Goal: Task Accomplishment & Management: Use online tool/utility

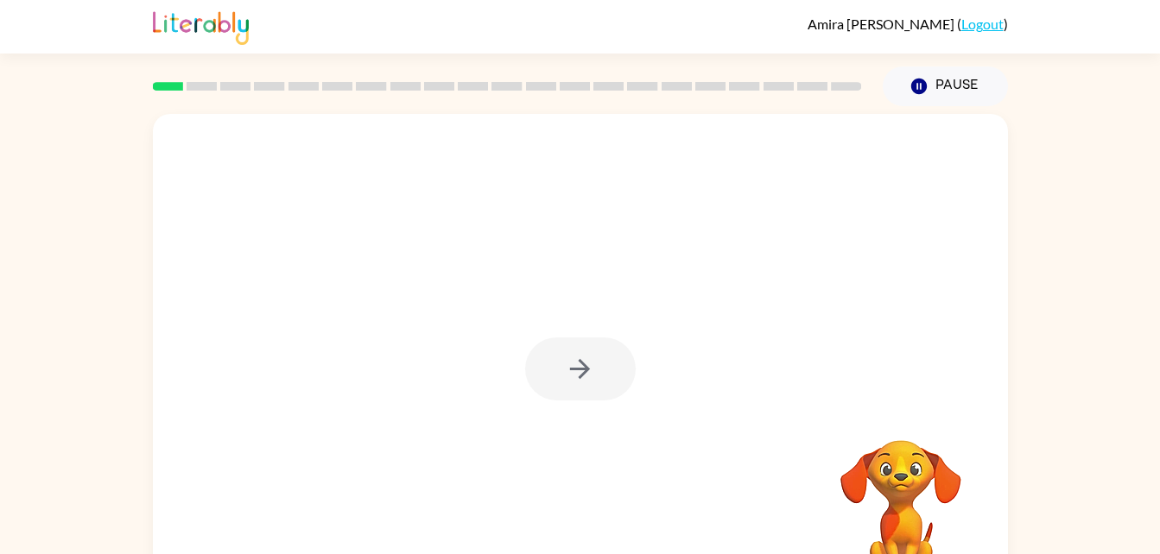
click at [587, 367] on div at bounding box center [580, 369] width 111 height 63
click at [594, 359] on div at bounding box center [580, 369] width 111 height 63
click at [566, 377] on div at bounding box center [580, 369] width 111 height 63
click at [630, 358] on button "button" at bounding box center [580, 369] width 111 height 63
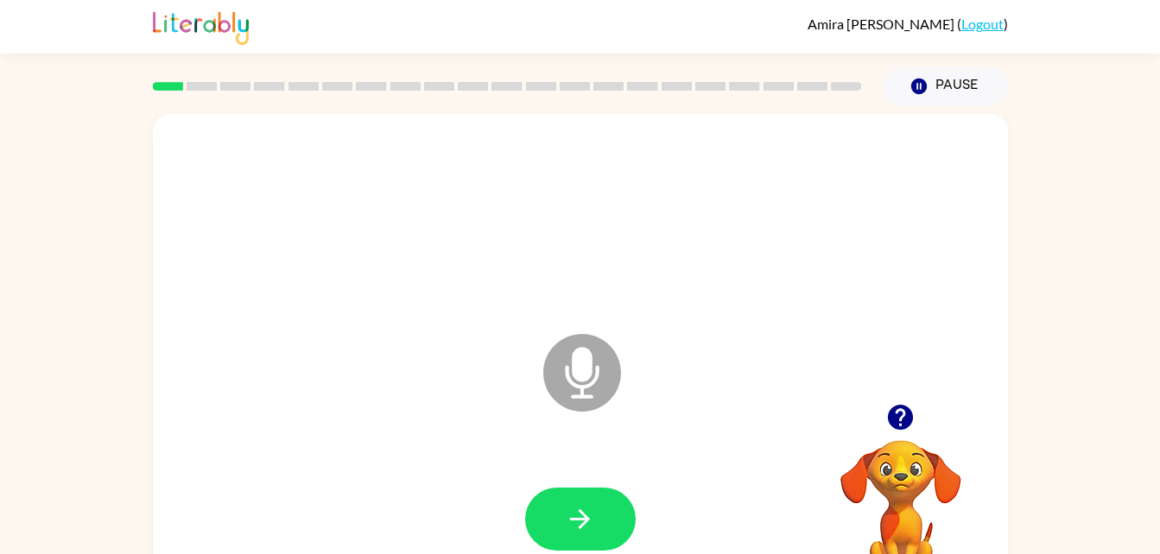
click at [586, 381] on icon "Microphone The Microphone is here when it is your turn to talk" at bounding box center [668, 395] width 259 height 130
click at [586, 364] on icon "Microphone The Microphone is here when it is your turn to talk" at bounding box center [668, 395] width 259 height 130
click at [613, 504] on button "button" at bounding box center [580, 519] width 111 height 63
click at [592, 376] on icon at bounding box center [582, 373] width 78 height 78
click at [486, 354] on div "Microphone The Microphone is here when it is your turn to talk" at bounding box center [539, 330] width 738 height 62
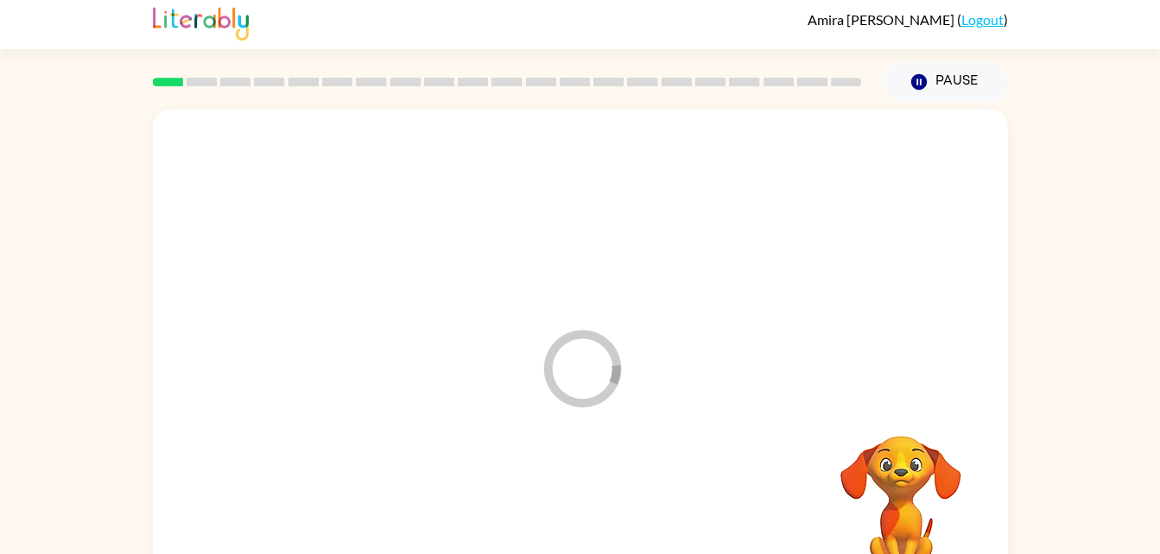
scroll to position [9, 0]
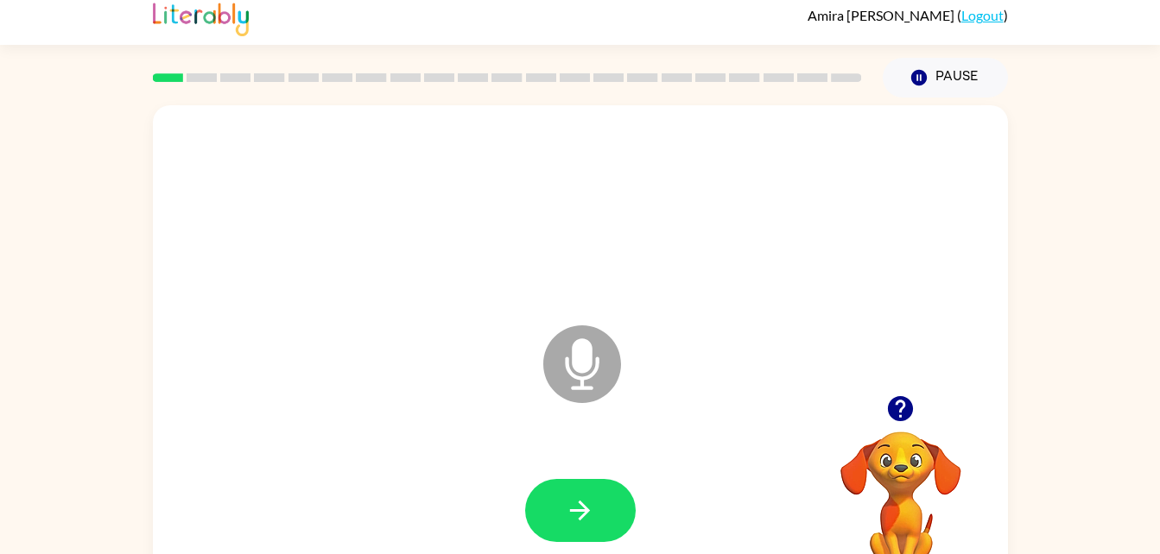
click at [583, 359] on icon "Microphone The Microphone is here when it is your turn to talk" at bounding box center [668, 386] width 259 height 130
click at [592, 360] on icon at bounding box center [582, 365] width 78 height 78
click at [586, 498] on icon "button" at bounding box center [580, 511] width 30 height 30
click at [598, 357] on icon at bounding box center [582, 365] width 78 height 78
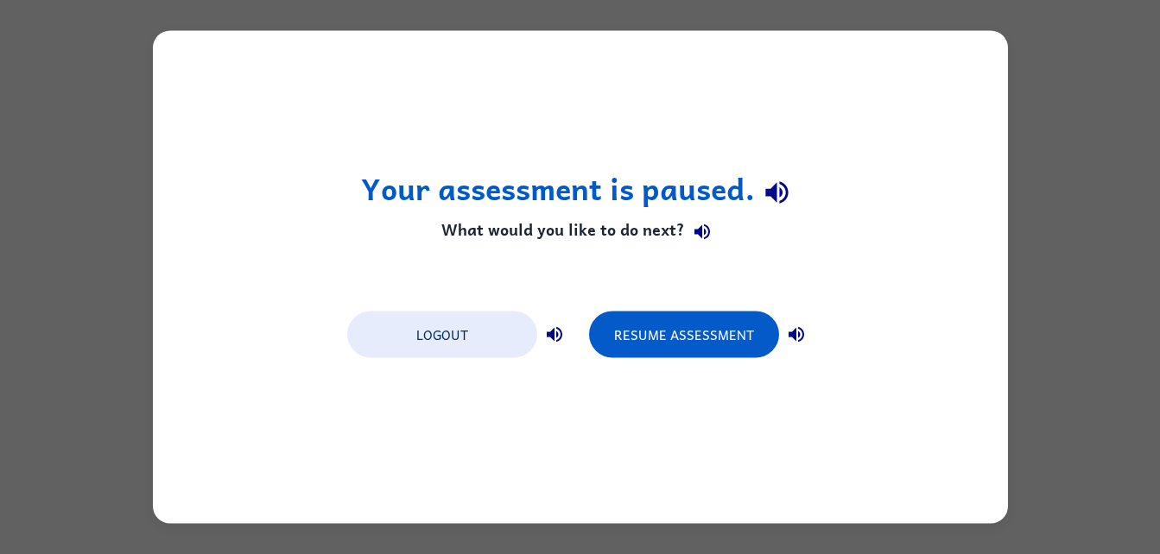
scroll to position [0, 0]
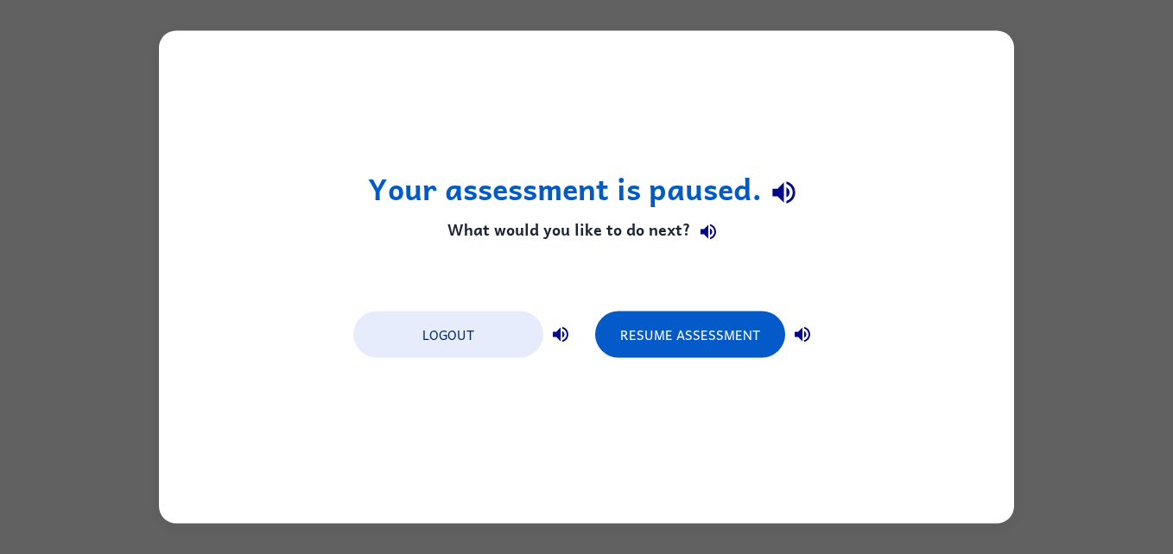
click at [1023, 106] on div "Your assessment is paused. What would you like to do next? Logout Resume Assess…" at bounding box center [586, 277] width 1173 height 554
click at [712, 322] on button "Resume Assessment" at bounding box center [690, 335] width 190 height 47
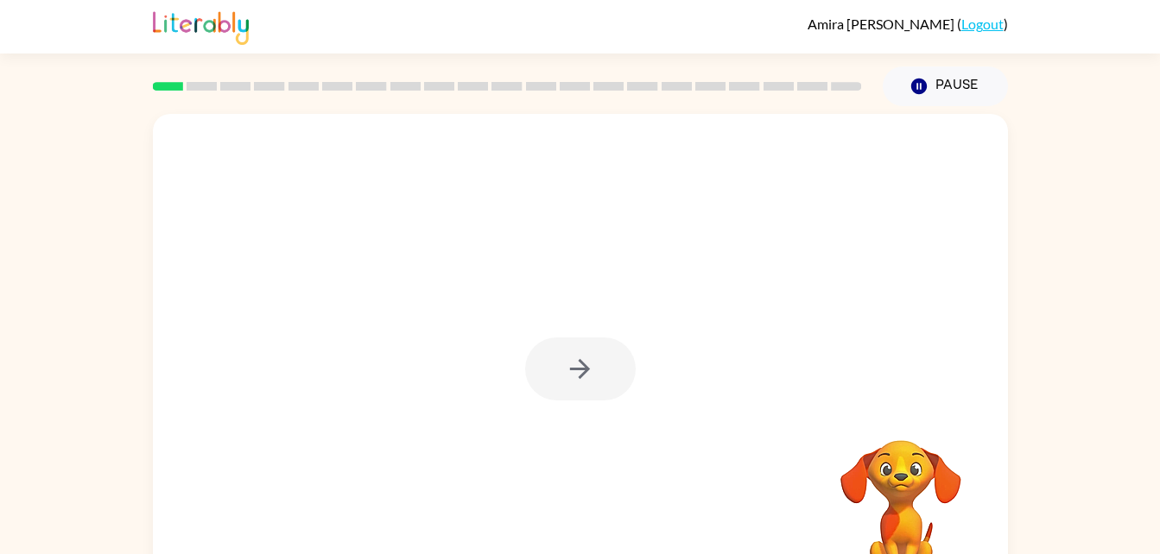
click at [583, 383] on div at bounding box center [580, 369] width 111 height 63
click at [594, 356] on icon "button" at bounding box center [580, 369] width 30 height 30
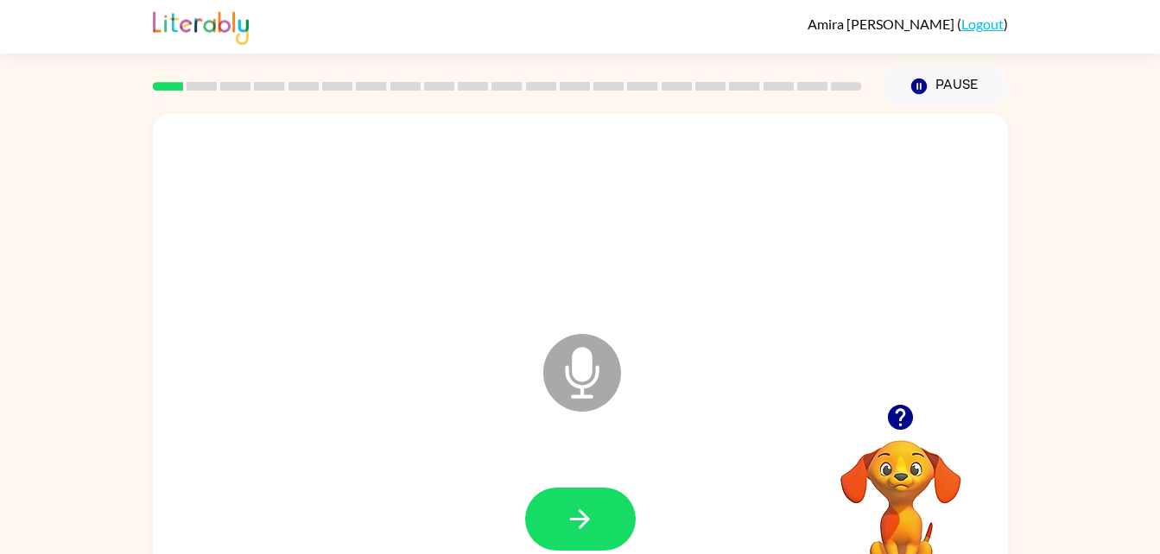
click at [586, 365] on icon "Microphone The Microphone is here when it is your turn to talk" at bounding box center [668, 395] width 259 height 130
click at [606, 511] on button "button" at bounding box center [580, 519] width 111 height 63
click at [599, 516] on button "button" at bounding box center [580, 519] width 111 height 63
click at [594, 545] on button "button" at bounding box center [580, 519] width 111 height 63
click at [596, 364] on icon at bounding box center [582, 373] width 78 height 78
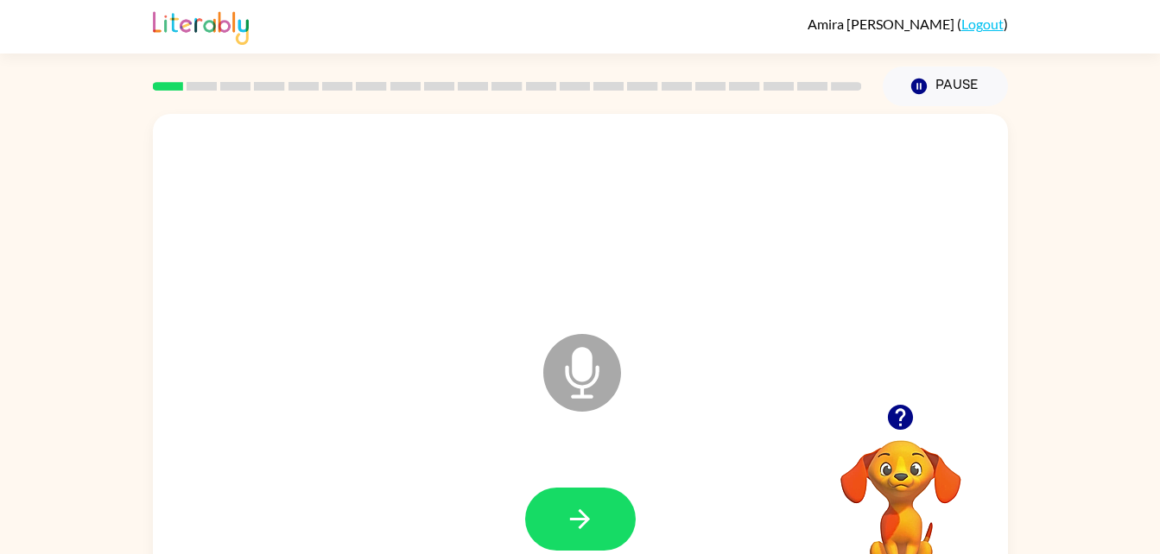
click at [599, 374] on icon at bounding box center [582, 373] width 78 height 78
click at [597, 502] on button "button" at bounding box center [580, 519] width 111 height 63
click at [621, 488] on div at bounding box center [580, 519] width 111 height 63
click at [598, 504] on button "button" at bounding box center [580, 519] width 111 height 63
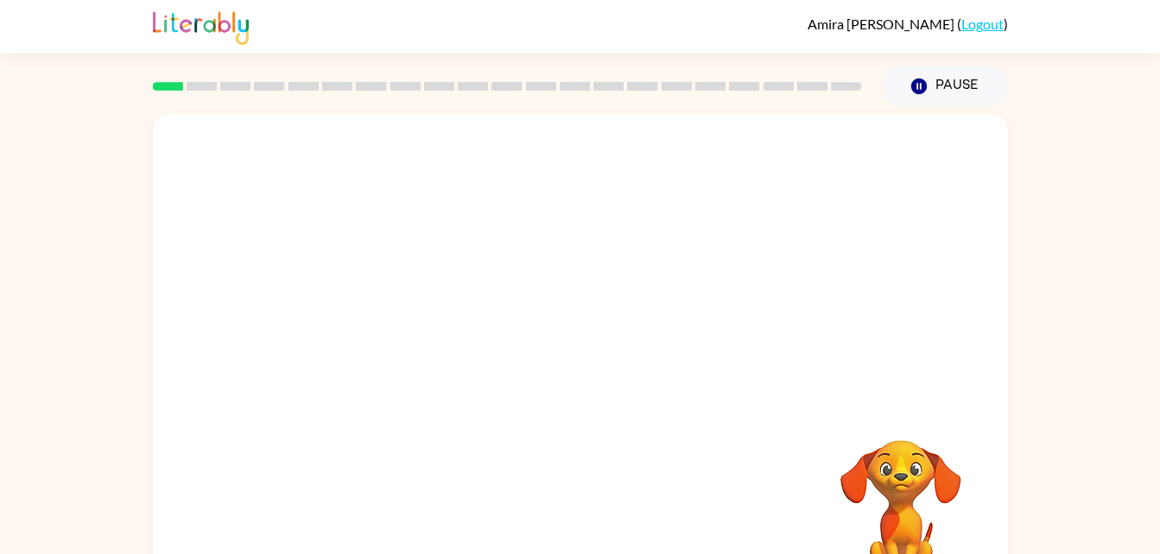
click at [896, 320] on div at bounding box center [539, 330] width 738 height 62
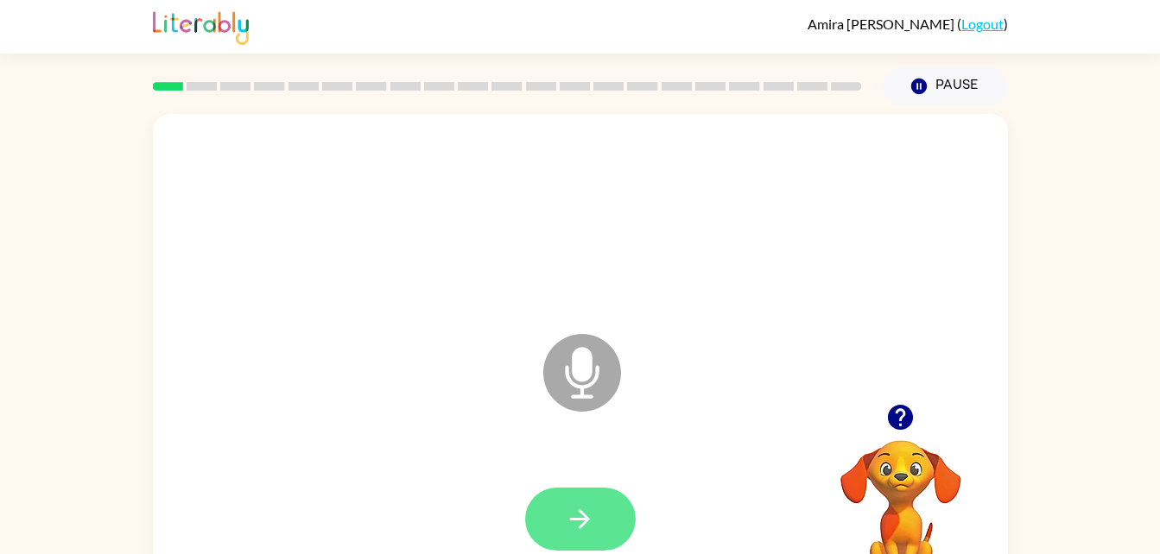
click at [590, 517] on icon "button" at bounding box center [580, 519] width 30 height 30
click at [885, 457] on video "Your browser must support playing .mp4 files to use Literably. Please try using…" at bounding box center [900, 500] width 173 height 173
click at [909, 445] on video "Your browser must support playing .mp4 files to use Literably. Please try using…" at bounding box center [900, 500] width 173 height 173
click at [921, 465] on video "Your browser must support playing .mp4 files to use Literably. Please try using…" at bounding box center [900, 500] width 173 height 173
click at [602, 521] on button "button" at bounding box center [580, 519] width 111 height 63
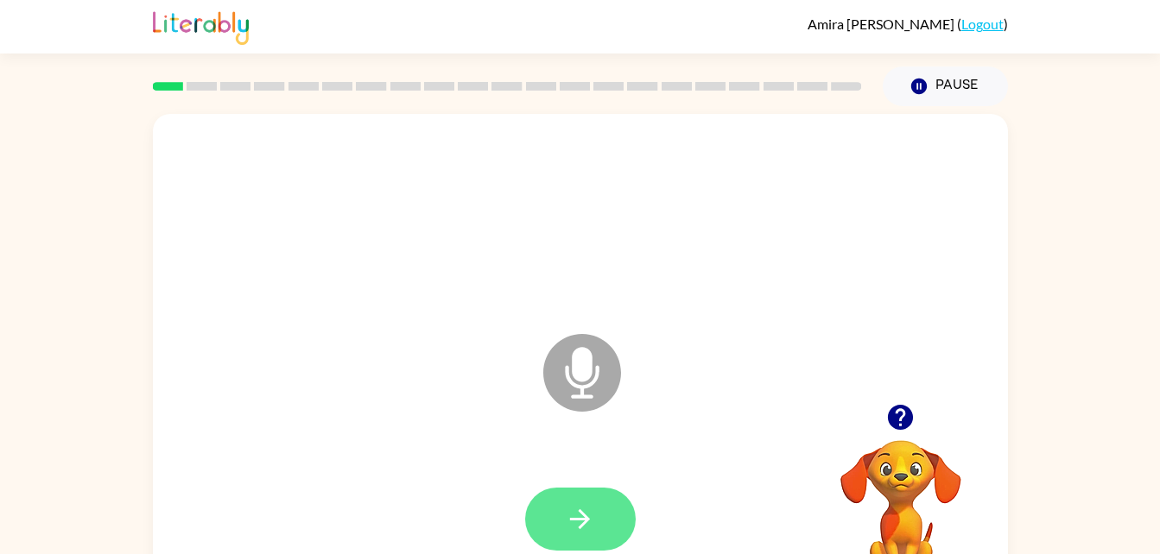
click at [600, 522] on button "button" at bounding box center [580, 519] width 111 height 63
click at [605, 503] on button "button" at bounding box center [580, 519] width 111 height 63
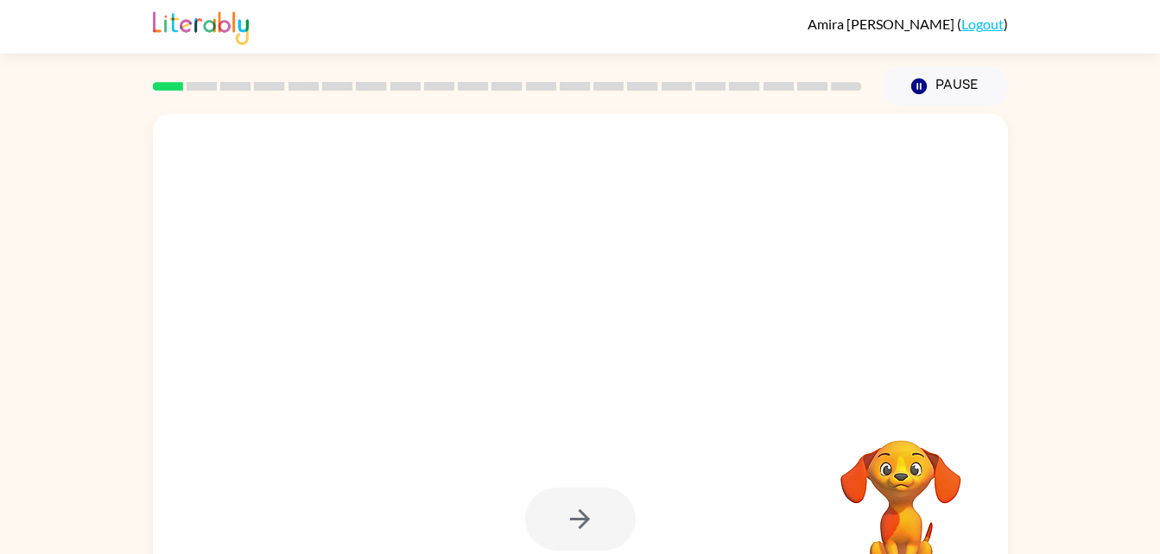
click at [579, 517] on div at bounding box center [580, 519] width 111 height 63
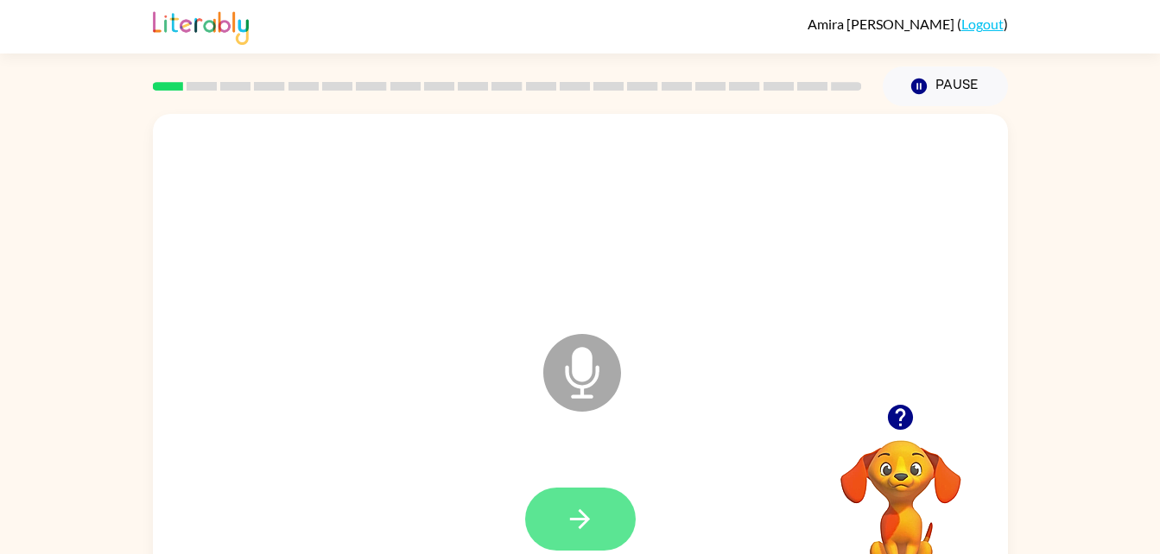
click at [605, 537] on button "button" at bounding box center [580, 519] width 111 height 63
click at [583, 523] on icon "button" at bounding box center [580, 520] width 20 height 20
click at [565, 524] on icon "button" at bounding box center [580, 519] width 30 height 30
click at [617, 512] on button "button" at bounding box center [580, 519] width 111 height 63
click at [596, 499] on button "button" at bounding box center [580, 519] width 111 height 63
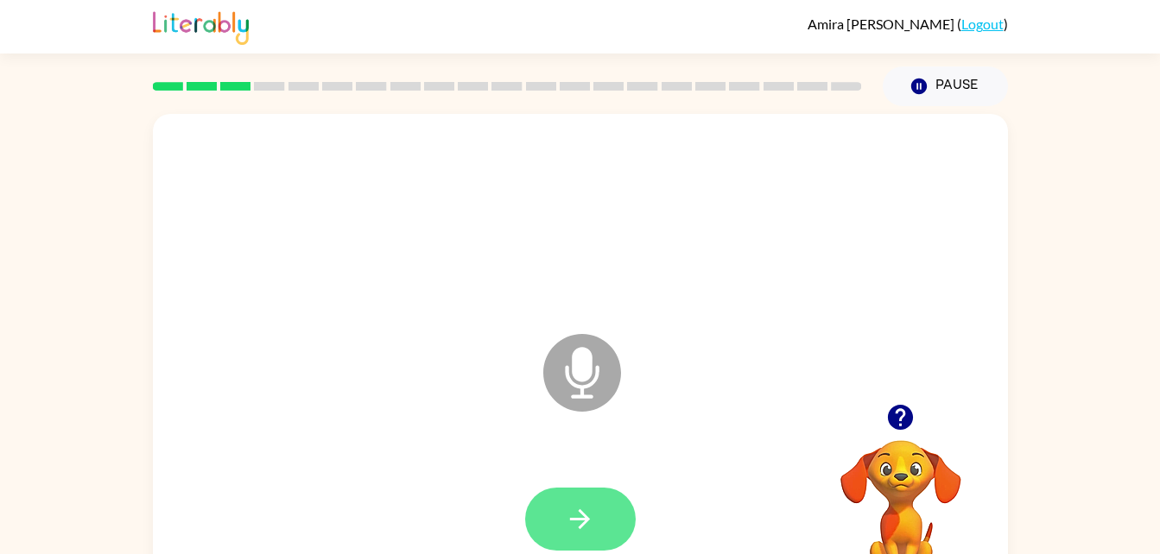
click at [582, 514] on icon "button" at bounding box center [580, 520] width 20 height 20
click at [599, 491] on button "button" at bounding box center [580, 519] width 111 height 63
click at [592, 513] on icon "button" at bounding box center [580, 519] width 30 height 30
click at [601, 524] on button "button" at bounding box center [580, 519] width 111 height 63
click at [652, 512] on div at bounding box center [580, 520] width 820 height 142
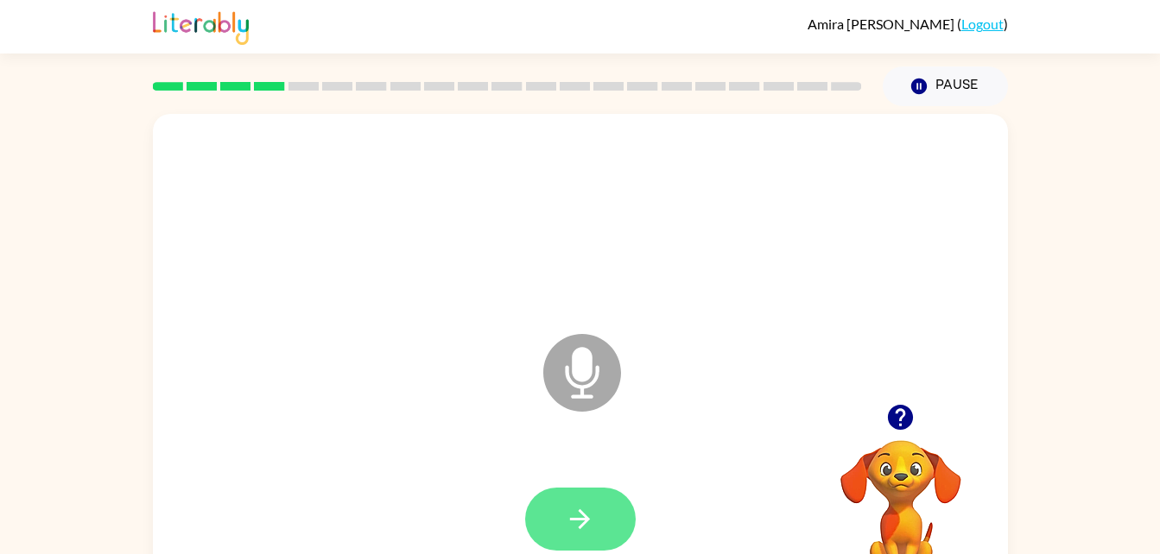
click at [598, 524] on button "button" at bounding box center [580, 519] width 111 height 63
click at [599, 523] on button "button" at bounding box center [580, 519] width 111 height 63
click at [584, 505] on icon "button" at bounding box center [580, 519] width 30 height 30
click at [588, 517] on icon "button" at bounding box center [580, 519] width 30 height 30
click at [598, 510] on button "button" at bounding box center [580, 519] width 111 height 63
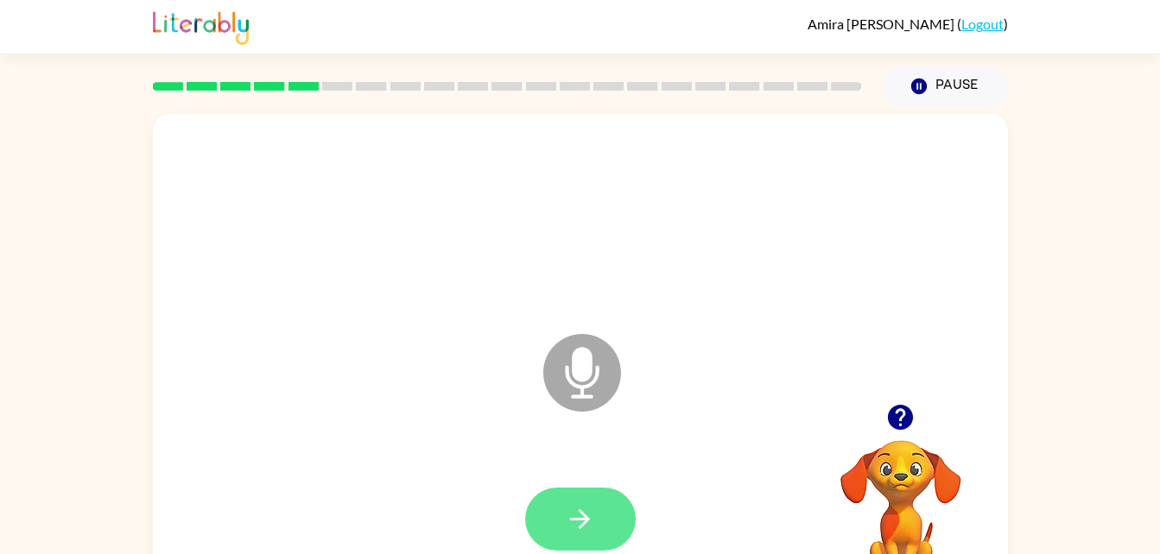
click at [584, 490] on button "button" at bounding box center [580, 519] width 111 height 63
click at [573, 522] on icon "button" at bounding box center [580, 519] width 30 height 30
click at [601, 525] on button "button" at bounding box center [580, 519] width 111 height 63
click at [564, 526] on button "button" at bounding box center [580, 519] width 111 height 63
click at [579, 525] on icon "button" at bounding box center [580, 519] width 30 height 30
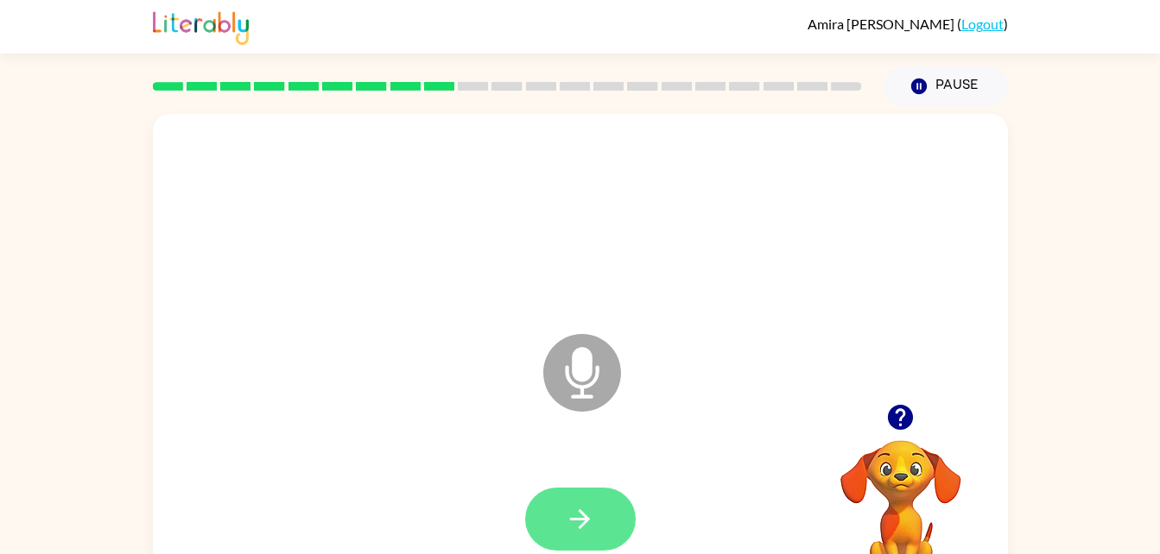
click at [600, 543] on button "button" at bounding box center [580, 519] width 111 height 63
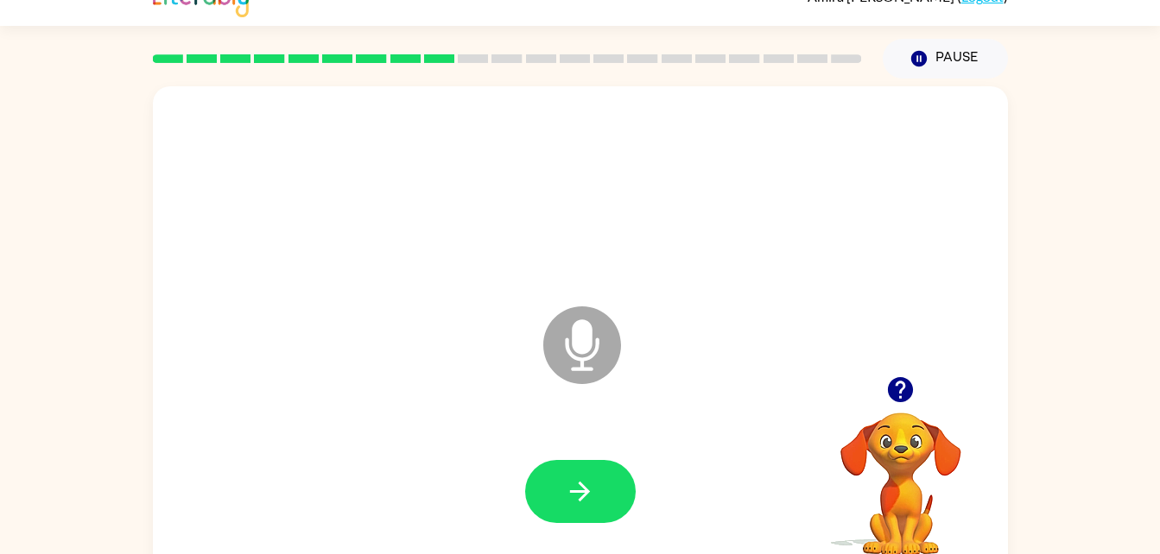
scroll to position [47, 0]
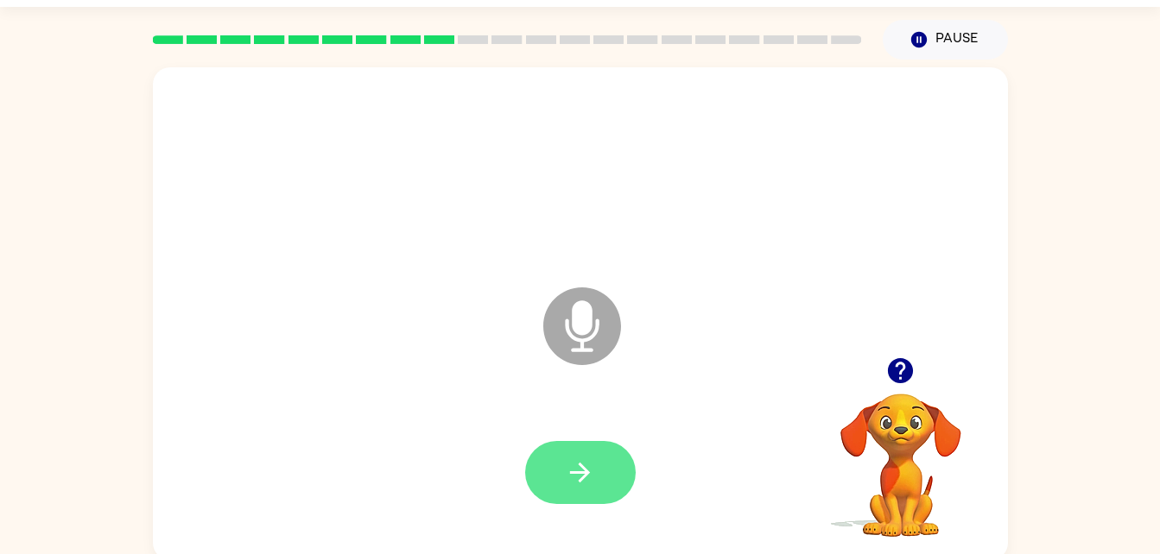
click at [586, 459] on icon "button" at bounding box center [580, 473] width 30 height 30
click at [611, 481] on button "button" at bounding box center [580, 472] width 111 height 63
click at [564, 460] on button "button" at bounding box center [580, 472] width 111 height 63
click at [584, 465] on icon "button" at bounding box center [580, 473] width 30 height 30
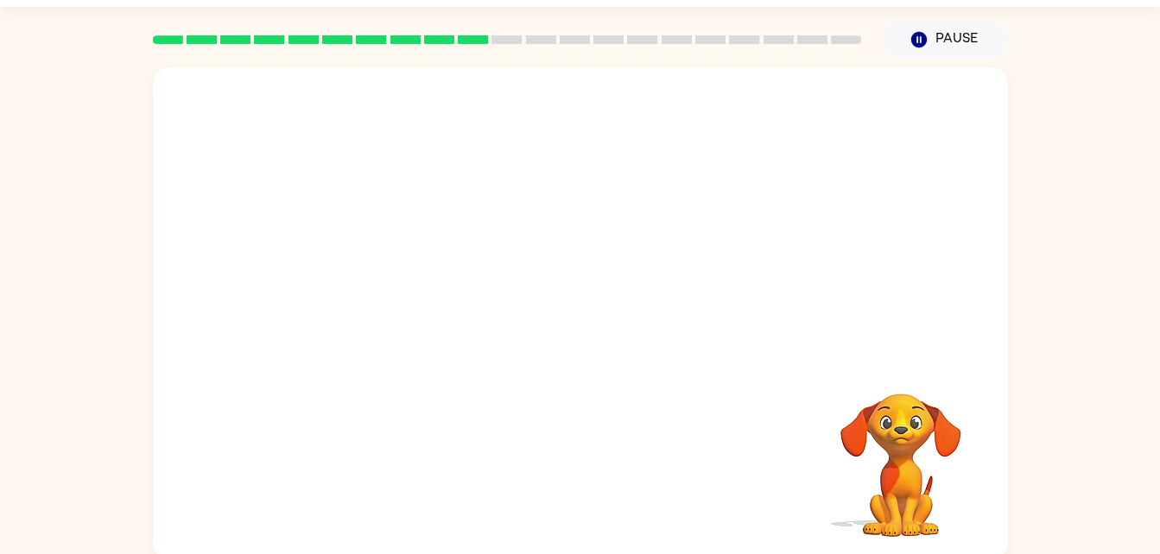
scroll to position [0, 0]
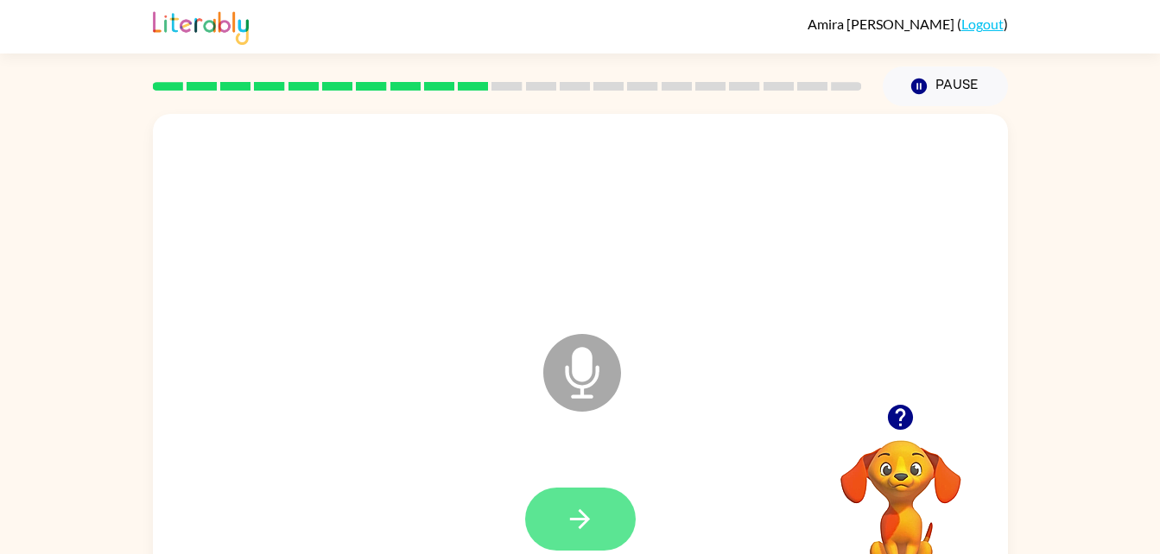
click at [584, 498] on button "button" at bounding box center [580, 519] width 111 height 63
click at [586, 520] on icon "button" at bounding box center [580, 520] width 20 height 20
click at [594, 523] on icon "button" at bounding box center [580, 519] width 30 height 30
click at [573, 477] on div at bounding box center [580, 520] width 820 height 142
click at [605, 489] on button "button" at bounding box center [580, 519] width 111 height 63
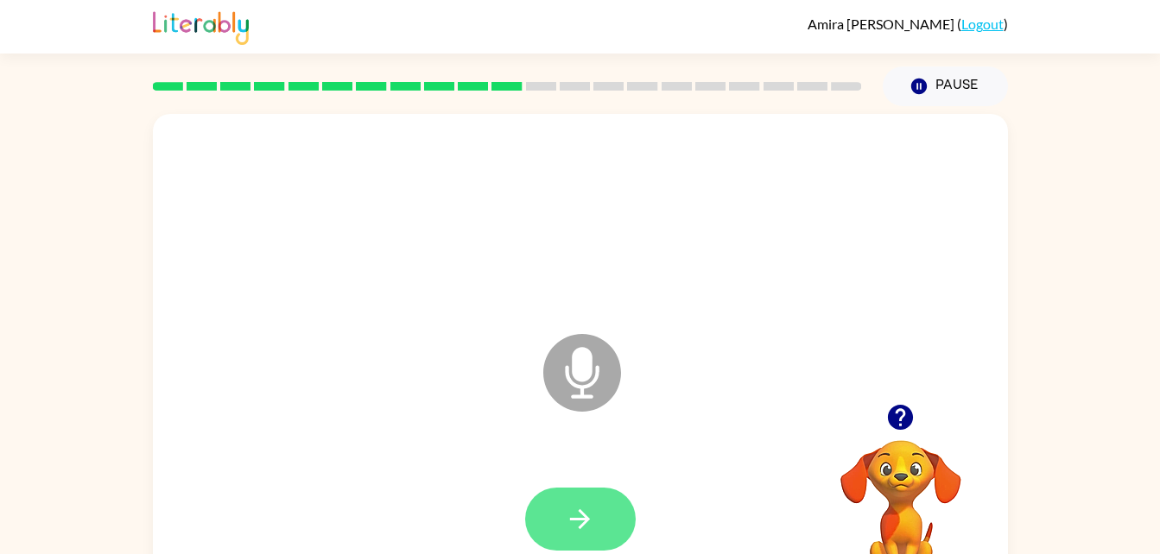
click at [604, 516] on button "button" at bounding box center [580, 519] width 111 height 63
click at [598, 512] on button "button" at bounding box center [580, 519] width 111 height 63
click at [589, 507] on icon "button" at bounding box center [580, 519] width 30 height 30
click at [573, 526] on icon "button" at bounding box center [580, 519] width 30 height 30
click at [608, 521] on button "button" at bounding box center [580, 519] width 111 height 63
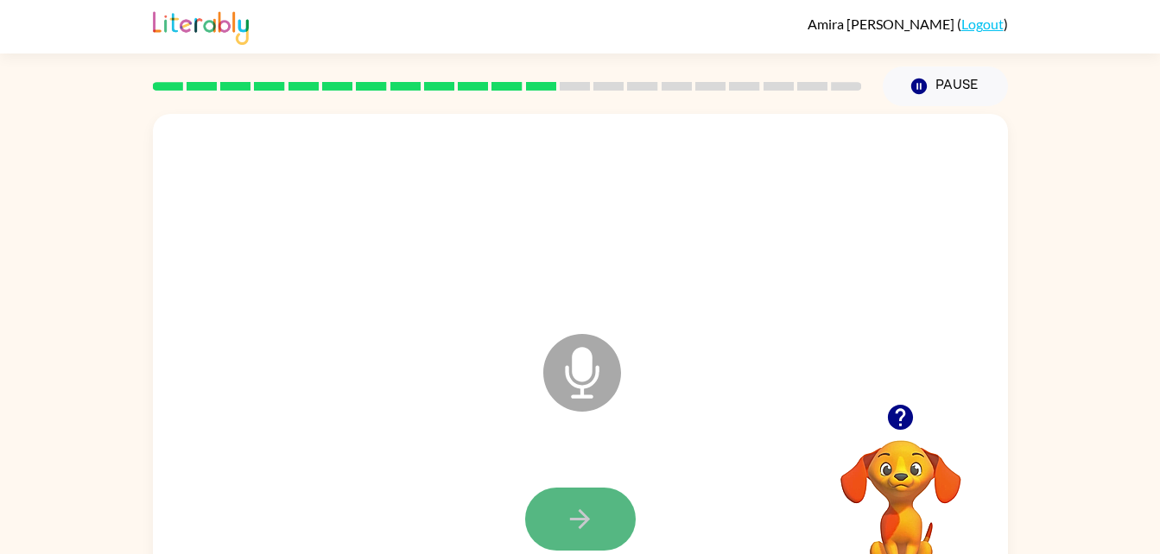
click at [555, 519] on button "button" at bounding box center [580, 519] width 111 height 63
click at [598, 529] on button "button" at bounding box center [580, 519] width 111 height 63
click at [584, 502] on button "button" at bounding box center [580, 519] width 111 height 63
click at [611, 516] on button "button" at bounding box center [580, 519] width 111 height 63
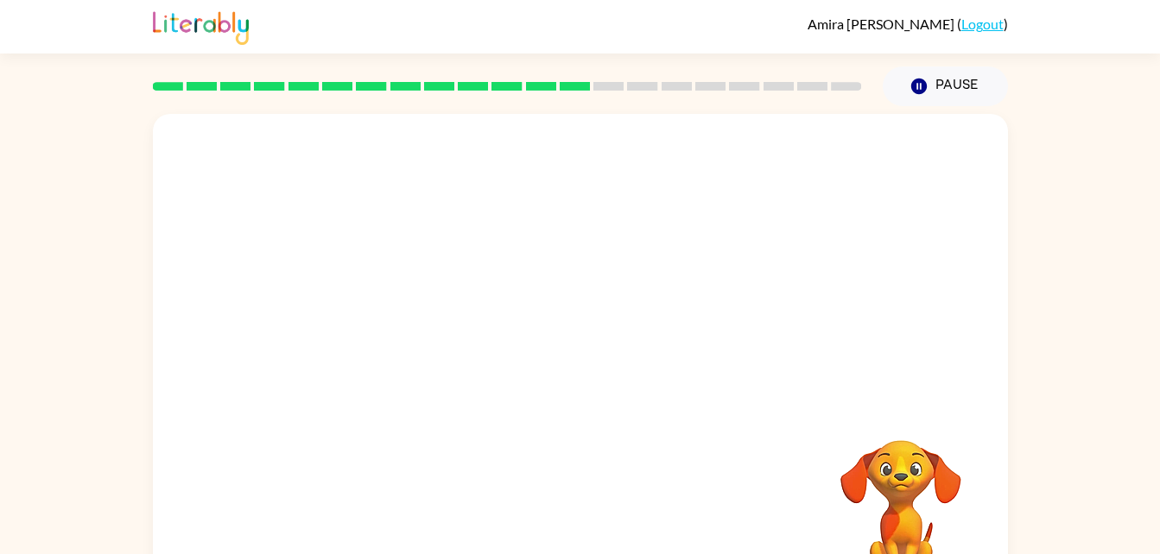
click at [551, 449] on div at bounding box center [580, 520] width 820 height 142
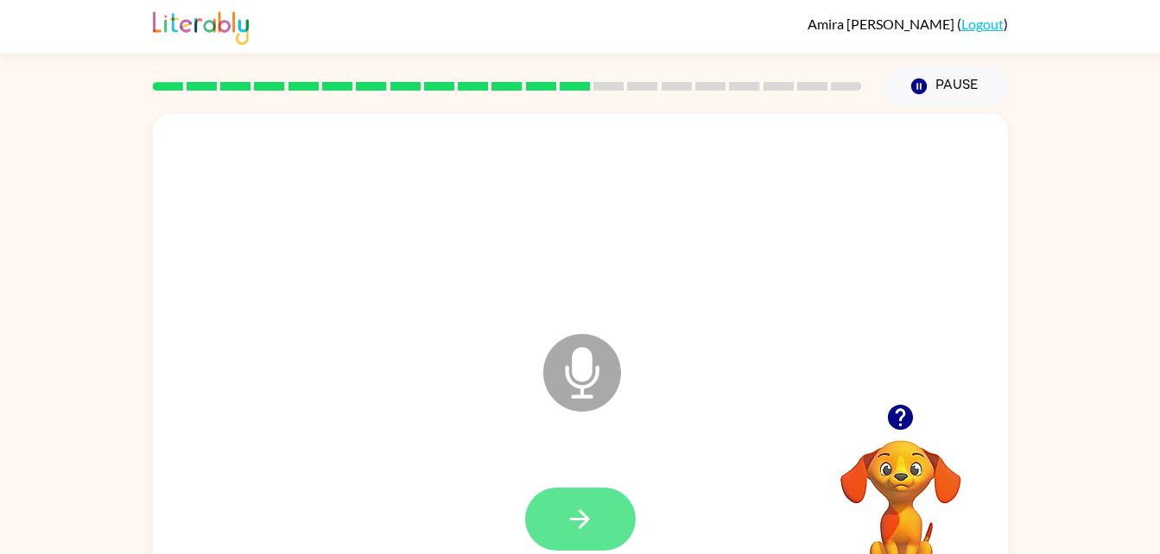
click at [554, 491] on button "button" at bounding box center [580, 519] width 111 height 63
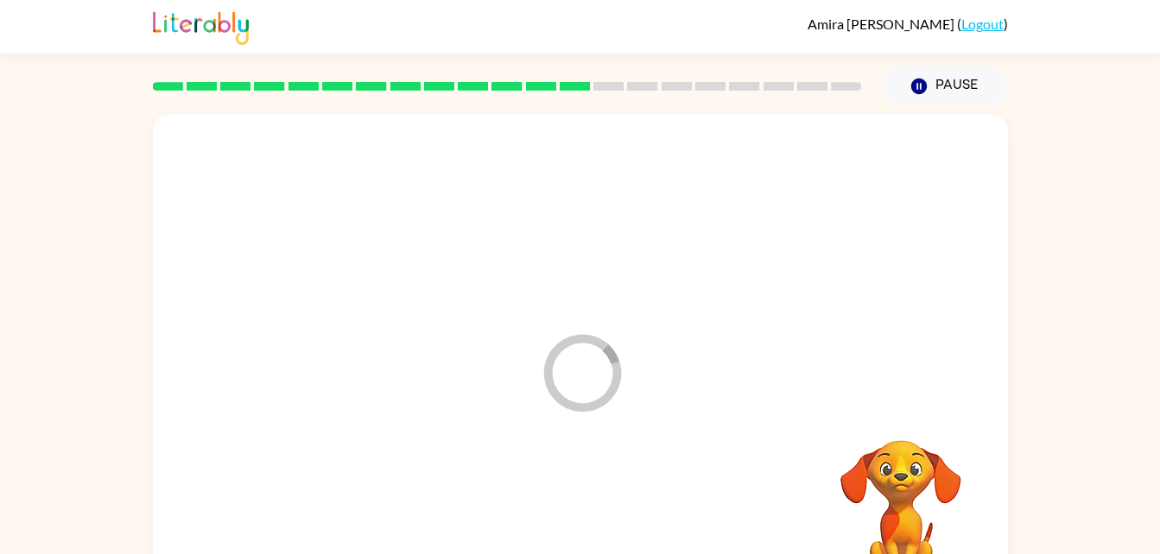
click at [571, 493] on div at bounding box center [580, 520] width 820 height 142
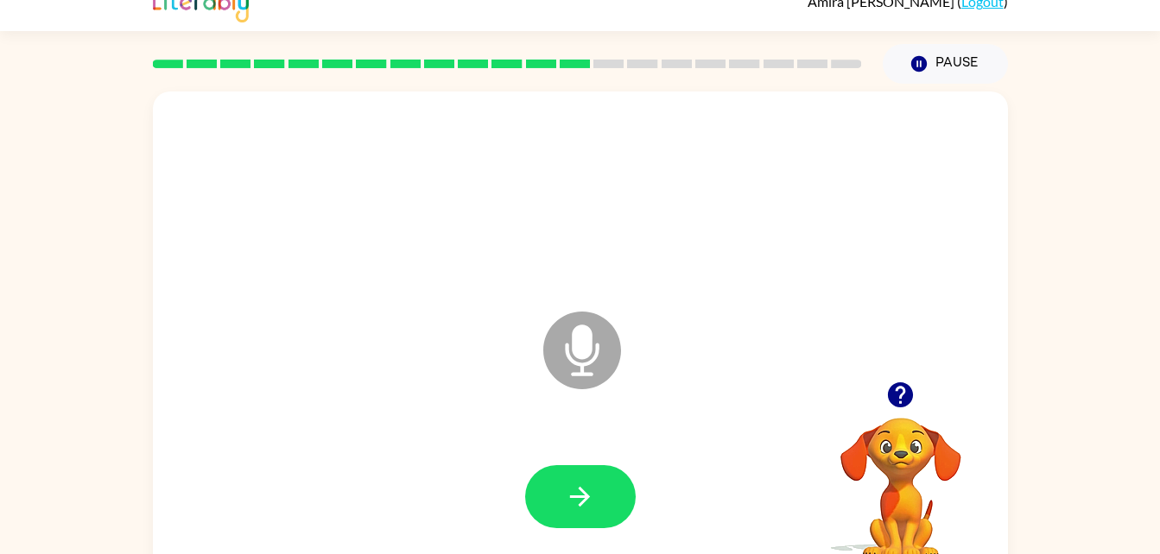
scroll to position [53, 0]
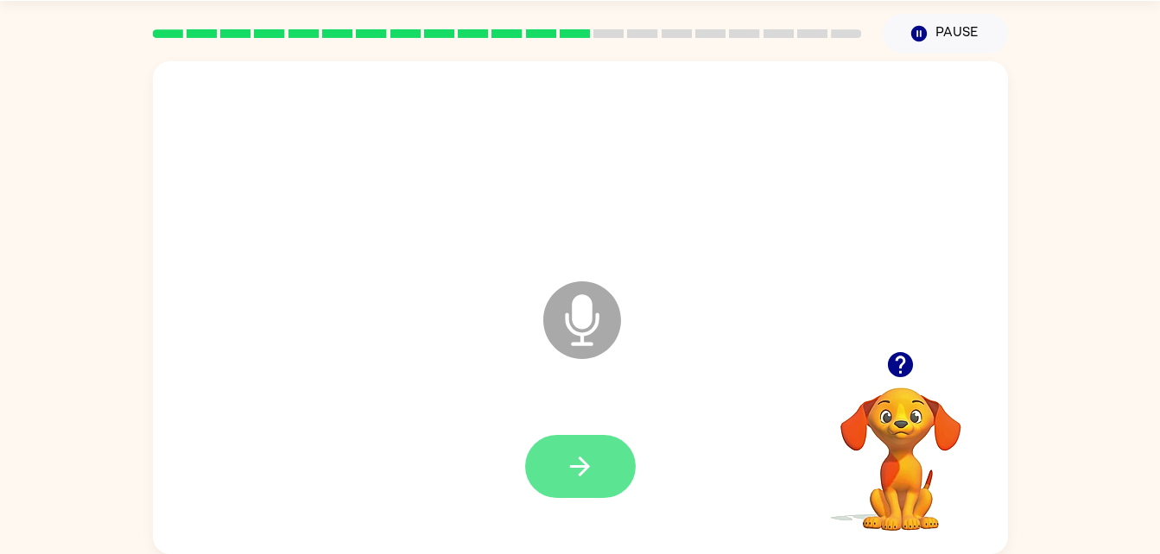
click at [605, 495] on button "button" at bounding box center [580, 466] width 111 height 63
click at [591, 461] on icon "button" at bounding box center [580, 467] width 30 height 30
click at [590, 456] on icon "button" at bounding box center [580, 467] width 30 height 30
click at [598, 469] on button "button" at bounding box center [580, 466] width 111 height 63
click at [599, 477] on button "button" at bounding box center [580, 466] width 111 height 63
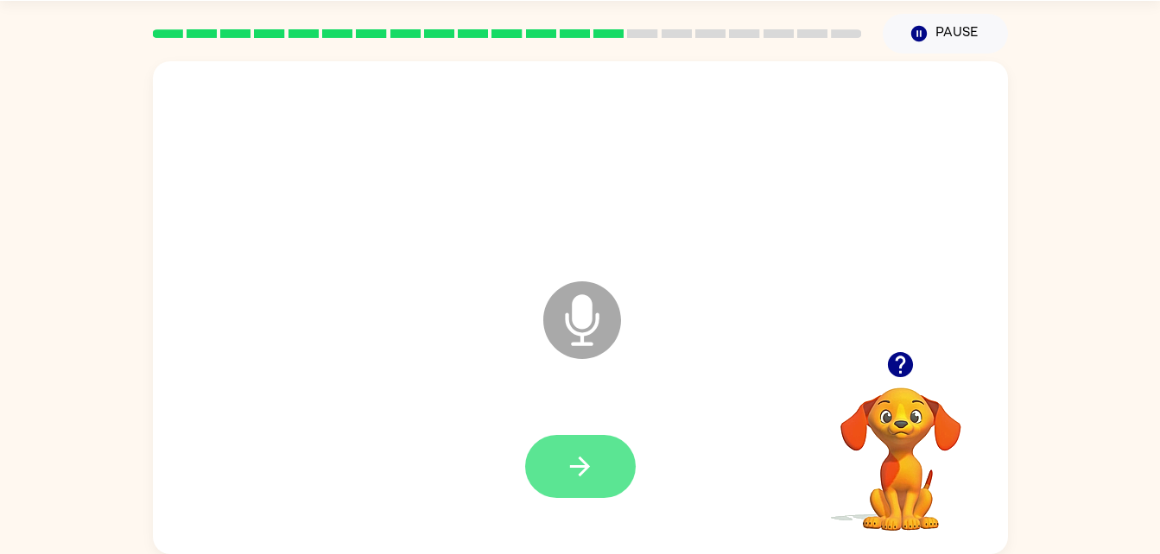
click at [590, 453] on icon "button" at bounding box center [580, 467] width 30 height 30
click at [555, 496] on button "button" at bounding box center [580, 466] width 111 height 63
click at [589, 447] on button "button" at bounding box center [580, 466] width 111 height 63
click at [628, 475] on button "button" at bounding box center [580, 466] width 111 height 63
click at [621, 491] on button "button" at bounding box center [580, 466] width 111 height 63
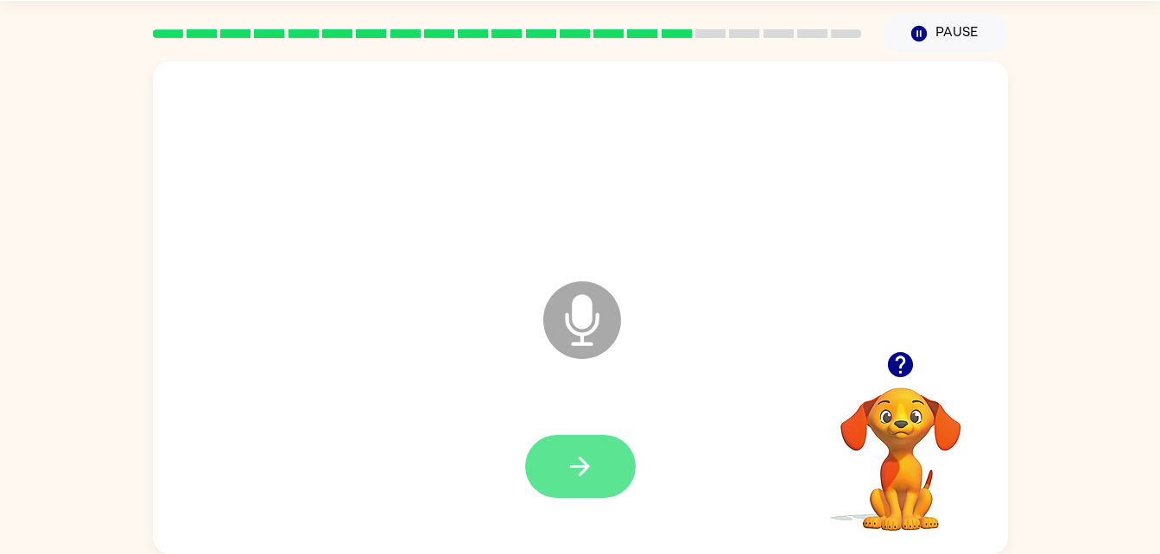
click at [605, 477] on button "button" at bounding box center [580, 466] width 111 height 63
click at [542, 512] on div at bounding box center [580, 467] width 820 height 142
click at [583, 475] on icon "button" at bounding box center [580, 467] width 30 height 30
click at [605, 454] on button "button" at bounding box center [580, 466] width 111 height 63
click at [599, 469] on button "button" at bounding box center [580, 466] width 111 height 63
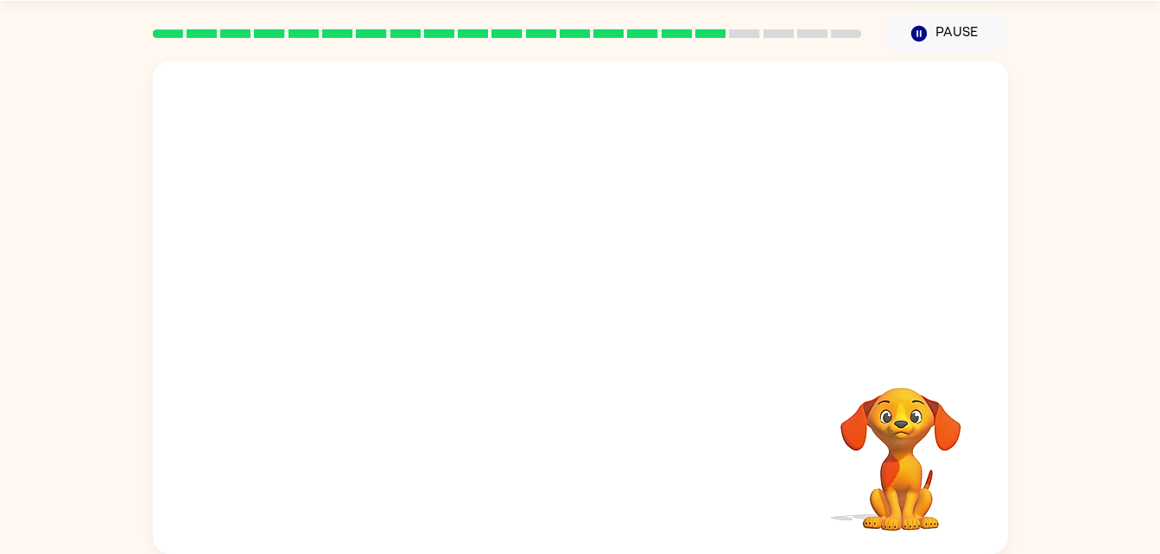
scroll to position [0, 0]
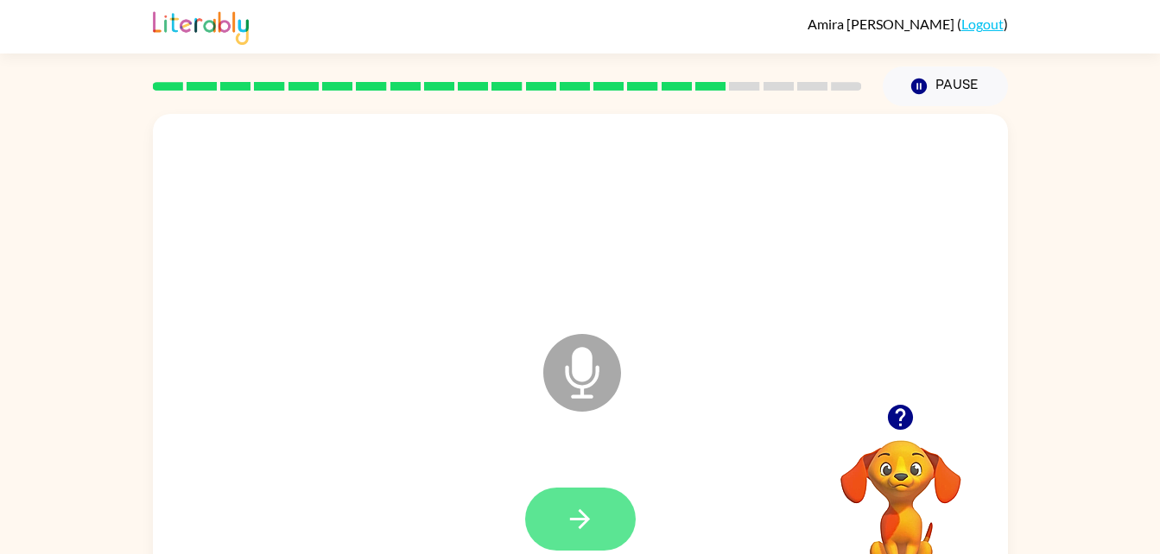
click at [602, 516] on button "button" at bounding box center [580, 519] width 111 height 63
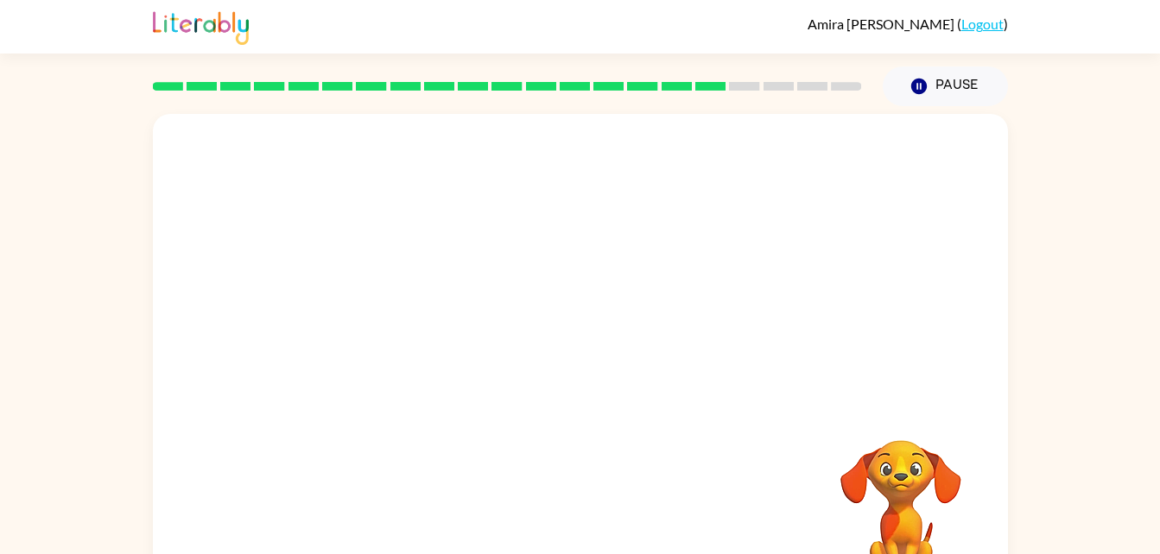
scroll to position [53, 0]
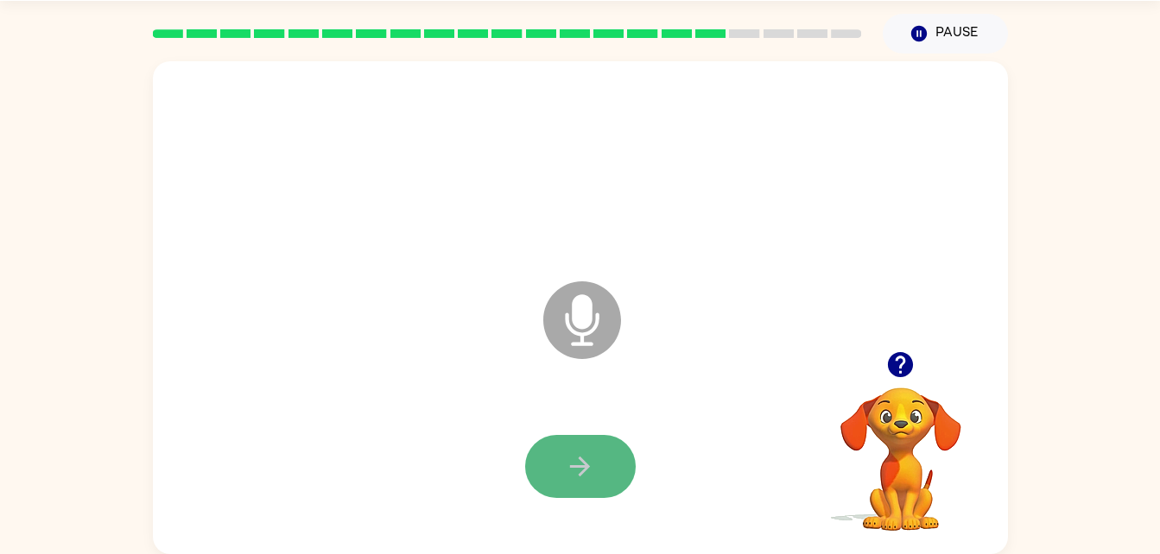
click at [567, 440] on button "button" at bounding box center [580, 466] width 111 height 63
click at [589, 499] on div at bounding box center [580, 467] width 820 height 142
click at [589, 476] on icon "button" at bounding box center [580, 467] width 30 height 30
click at [593, 467] on icon "button" at bounding box center [580, 467] width 30 height 30
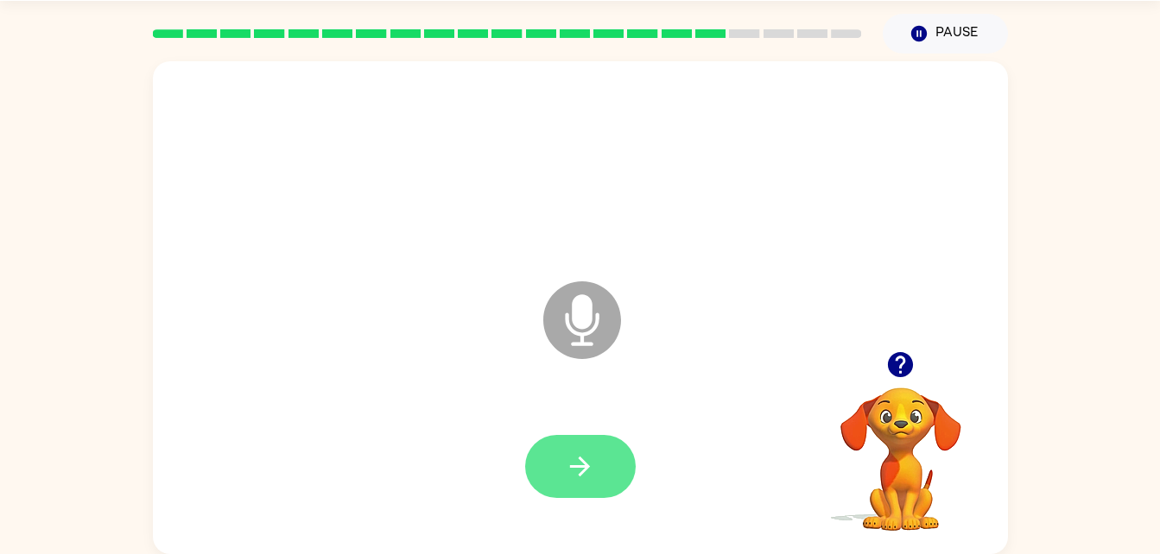
click at [617, 474] on button "button" at bounding box center [580, 466] width 111 height 63
click at [598, 476] on button "button" at bounding box center [580, 466] width 111 height 63
click at [585, 465] on icon "button" at bounding box center [580, 467] width 20 height 20
click at [588, 474] on icon "button" at bounding box center [580, 467] width 30 height 30
click at [571, 484] on button "button" at bounding box center [580, 466] width 111 height 63
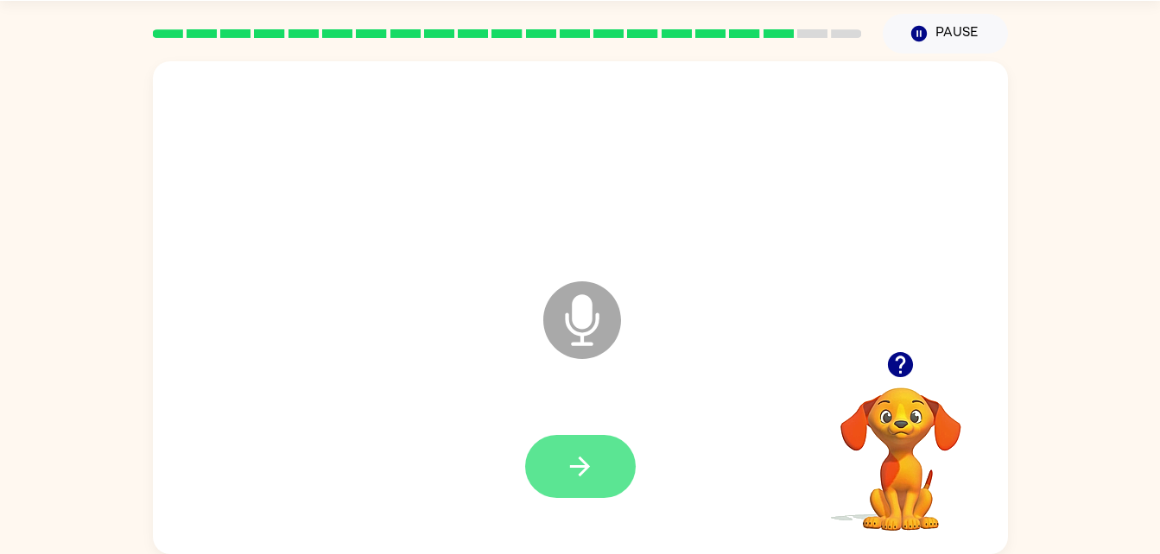
click at [608, 449] on button "button" at bounding box center [580, 466] width 111 height 63
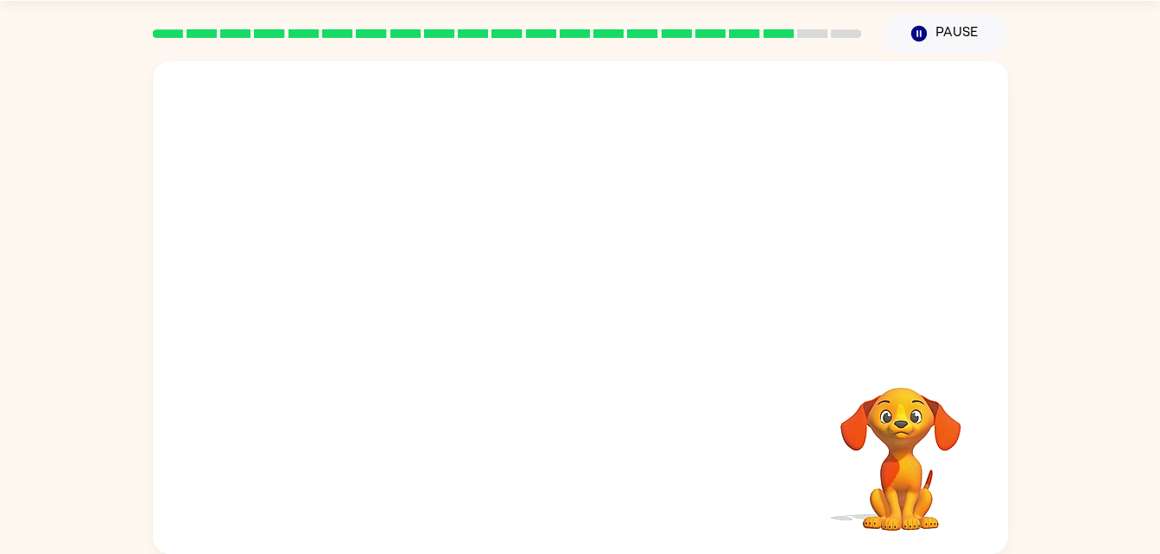
scroll to position [0, 0]
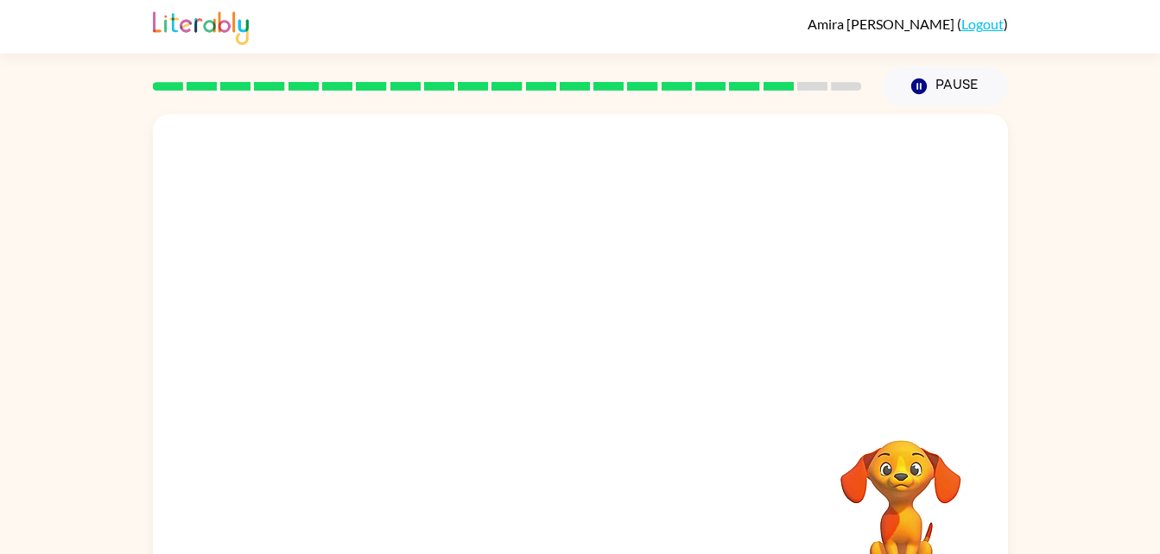
click at [541, 510] on div at bounding box center [580, 520] width 820 height 142
click at [543, 497] on div at bounding box center [580, 520] width 820 height 142
click at [564, 486] on div at bounding box center [580, 520] width 820 height 142
click at [554, 520] on div at bounding box center [580, 520] width 820 height 142
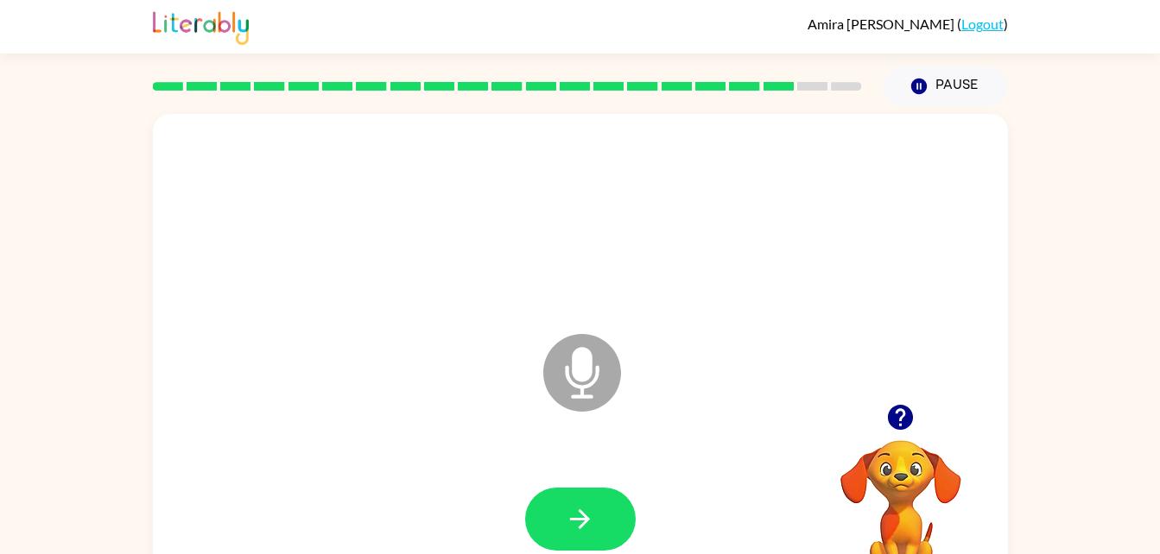
click at [627, 495] on div at bounding box center [580, 519] width 111 height 63
click at [590, 499] on button "button" at bounding box center [580, 519] width 111 height 63
click at [598, 494] on button "button" at bounding box center [580, 519] width 111 height 63
click at [568, 522] on icon "button" at bounding box center [580, 519] width 30 height 30
click at [609, 536] on button "button" at bounding box center [580, 519] width 111 height 63
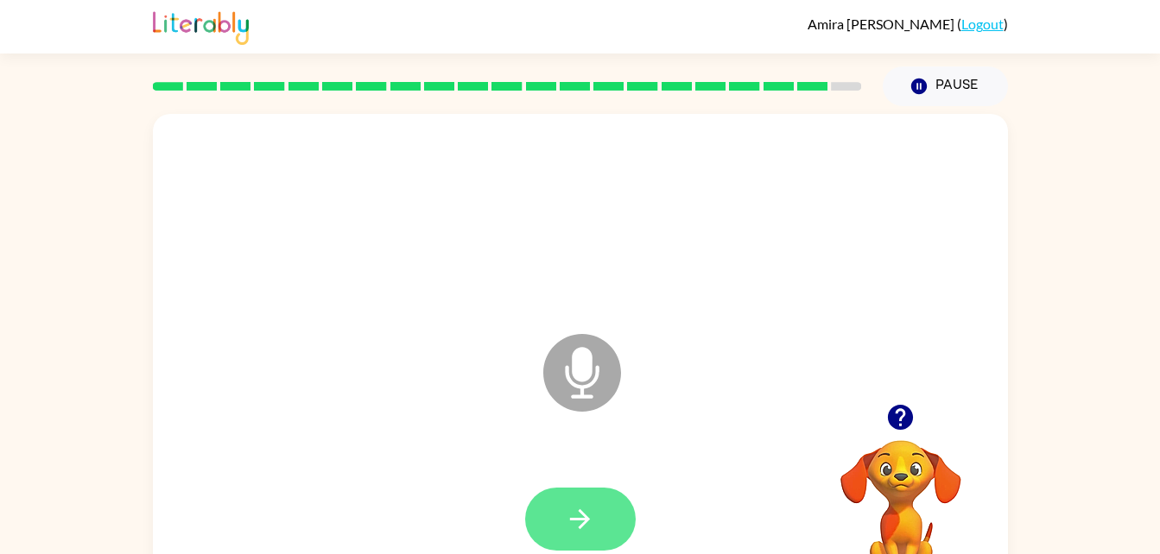
click at [613, 506] on button "button" at bounding box center [580, 519] width 111 height 63
click at [606, 517] on button "button" at bounding box center [580, 519] width 111 height 63
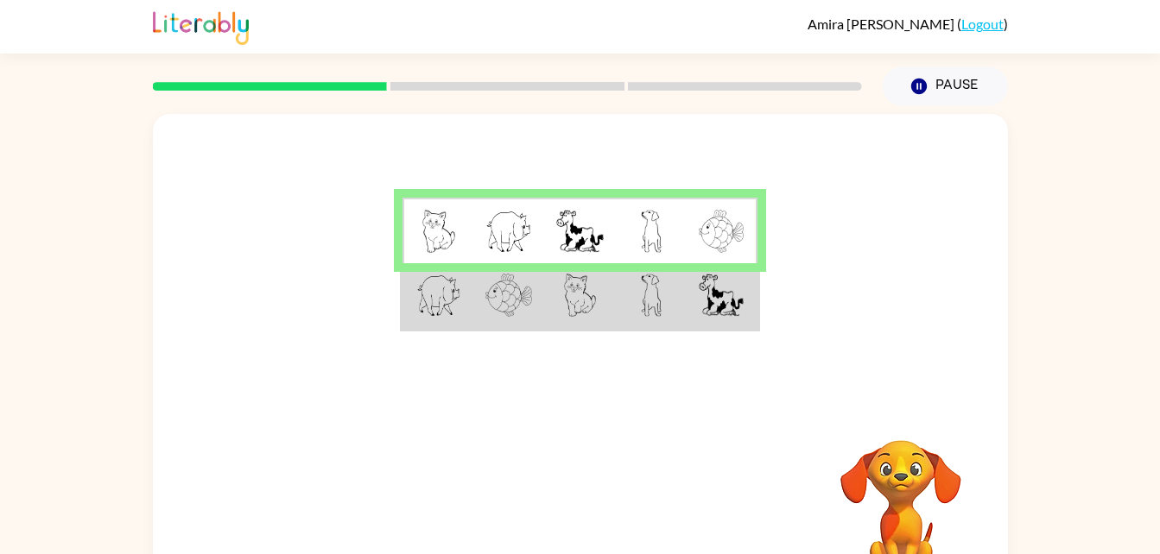
click at [727, 297] on img at bounding box center [721, 295] width 45 height 43
click at [724, 299] on img at bounding box center [721, 295] width 45 height 43
click at [726, 296] on img at bounding box center [721, 295] width 45 height 43
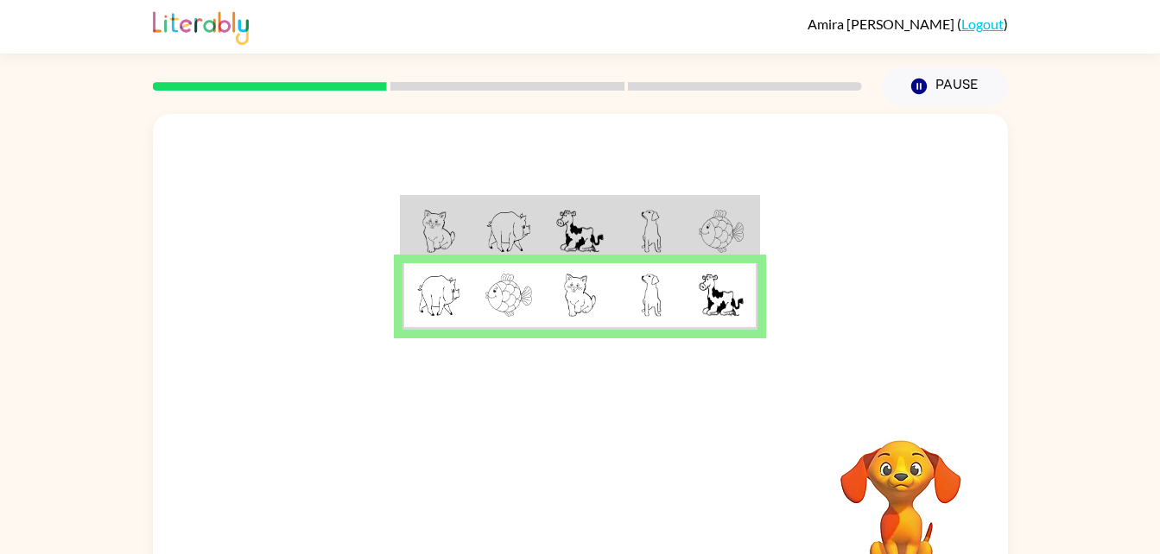
click at [723, 300] on img at bounding box center [721, 295] width 45 height 43
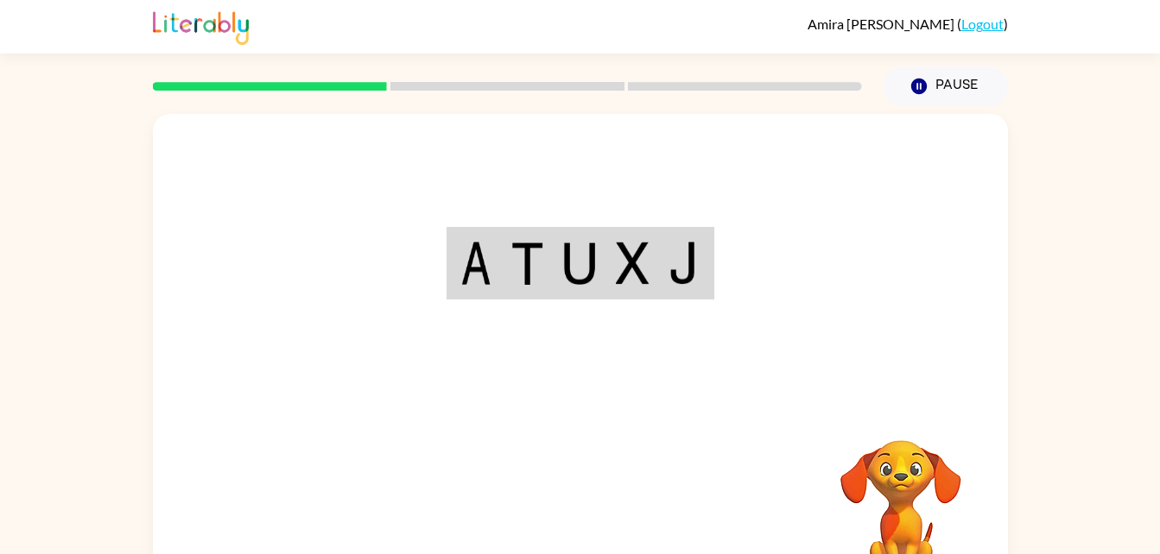
click at [591, 506] on div "Your browser must support playing .mp4 files to use Literably. Please try using…" at bounding box center [580, 360] width 855 height 493
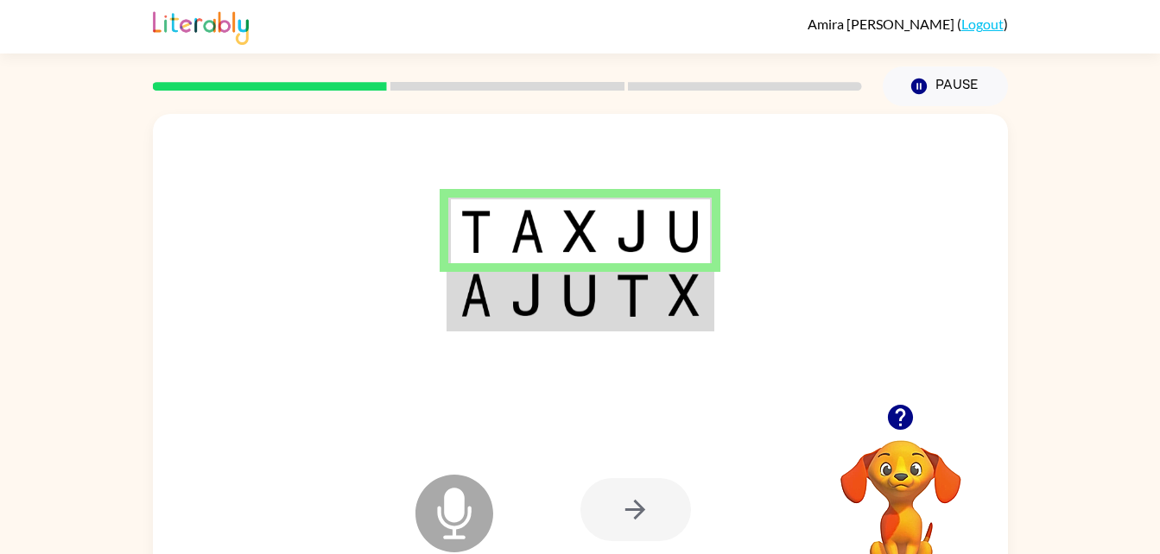
click at [477, 510] on icon at bounding box center [454, 514] width 78 height 78
click at [636, 503] on div at bounding box center [635, 509] width 111 height 63
click at [458, 532] on icon at bounding box center [454, 514] width 78 height 78
click at [460, 493] on icon "Microphone The Microphone is here when it is your turn to talk" at bounding box center [540, 536] width 259 height 130
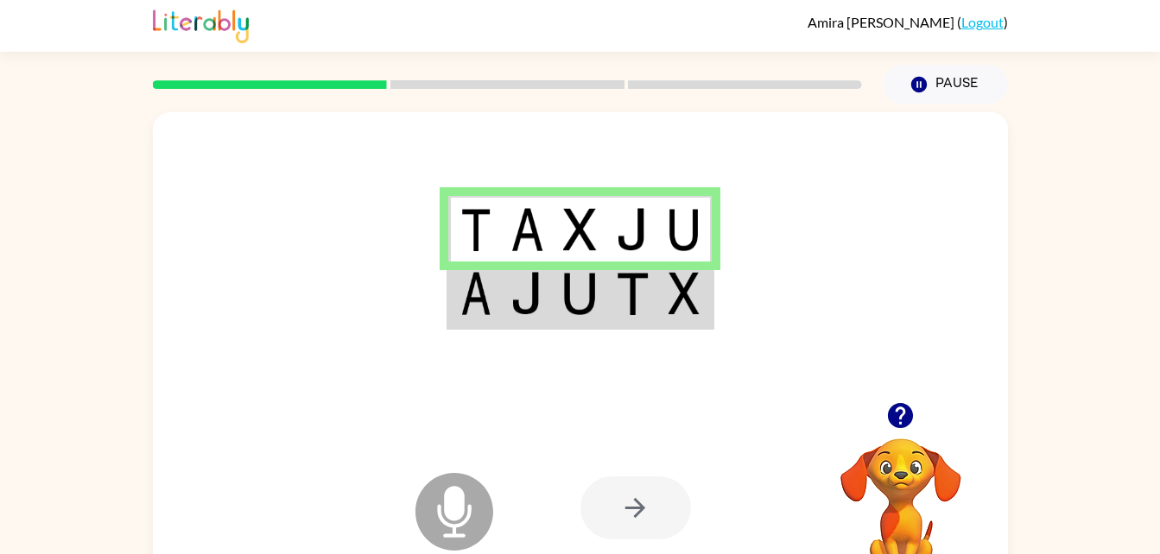
click at [642, 214] on img at bounding box center [632, 229] width 33 height 43
click at [658, 283] on td at bounding box center [632, 295] width 53 height 66
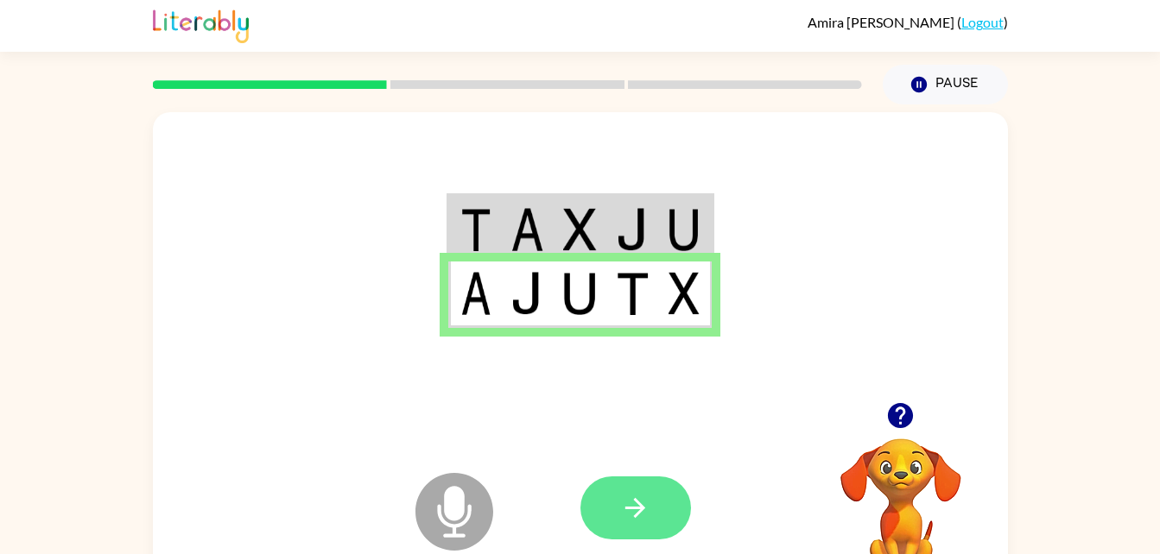
click at [664, 506] on button "button" at bounding box center [635, 508] width 111 height 63
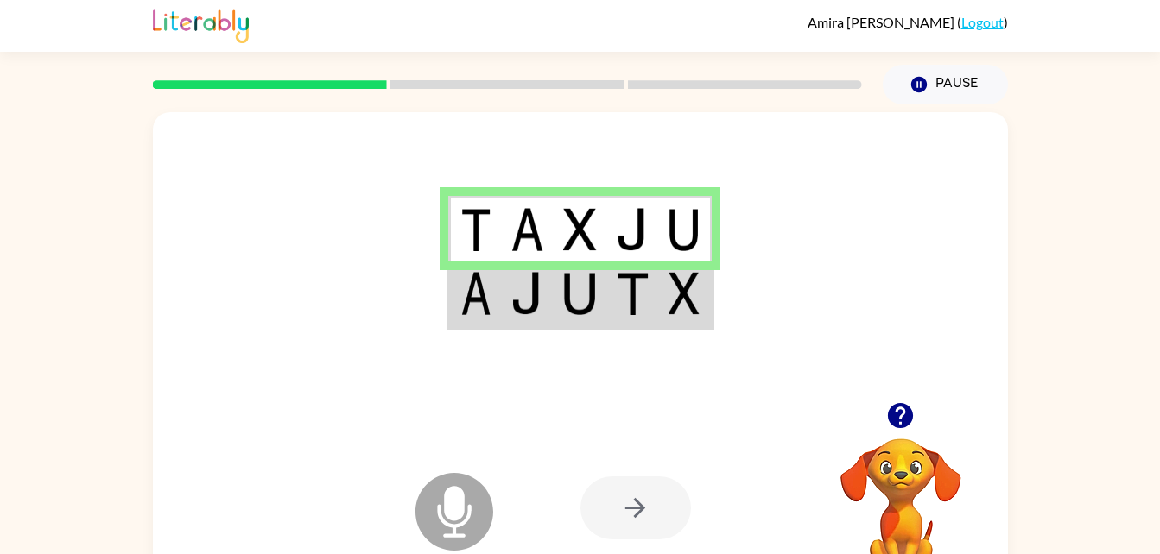
click at [679, 295] on img at bounding box center [683, 293] width 31 height 43
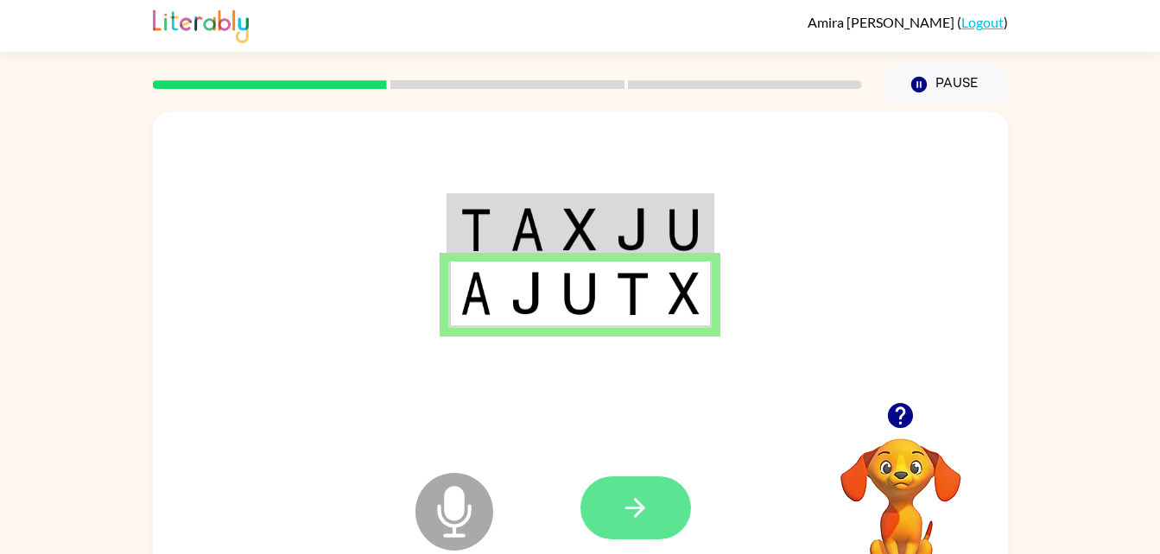
click at [642, 492] on button "button" at bounding box center [635, 508] width 111 height 63
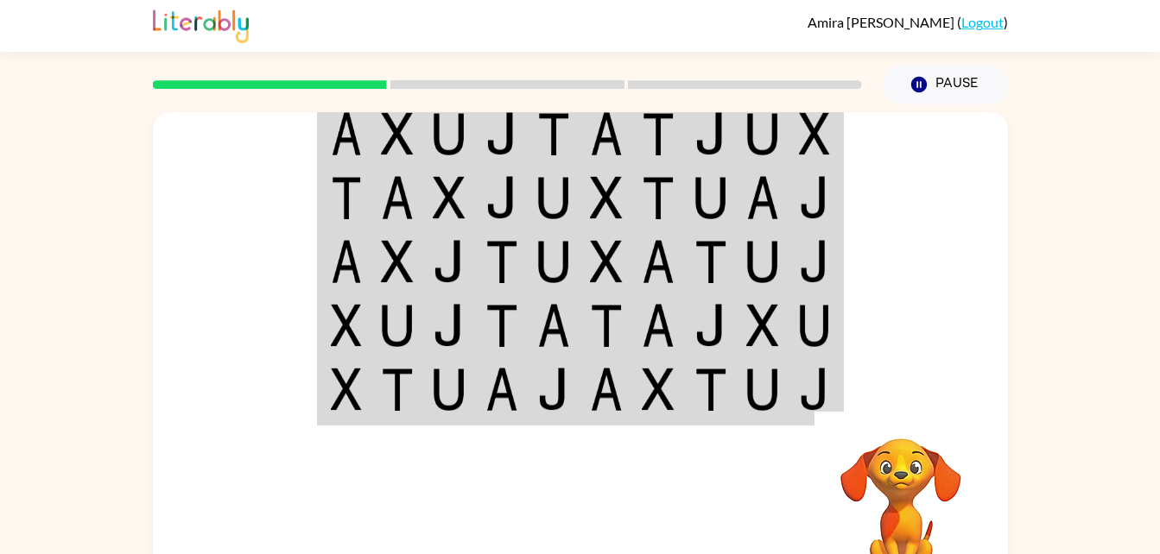
scroll to position [0, 0]
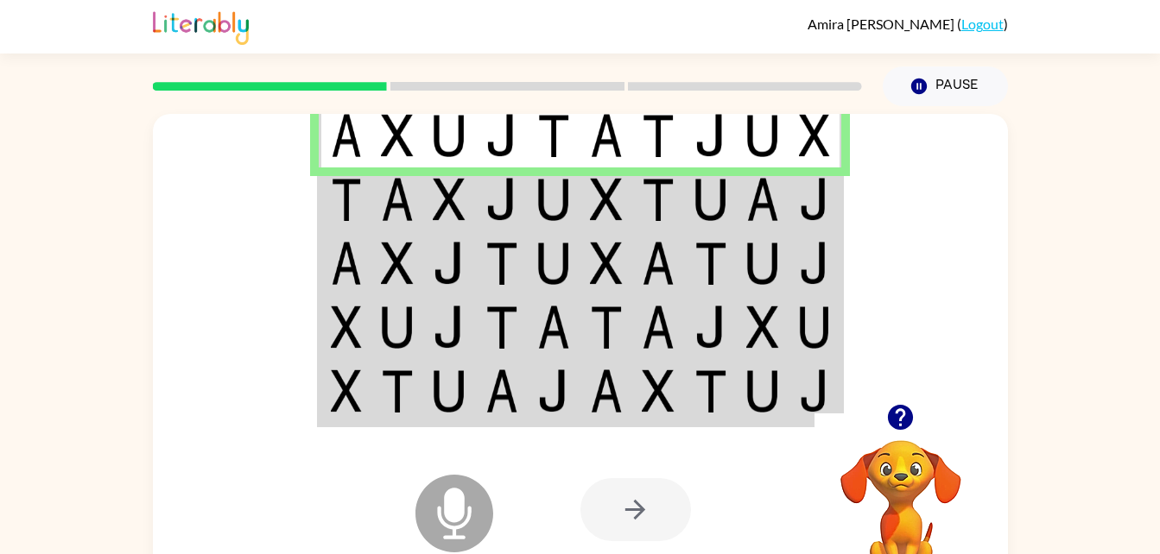
click at [790, 193] on td at bounding box center [815, 200] width 53 height 64
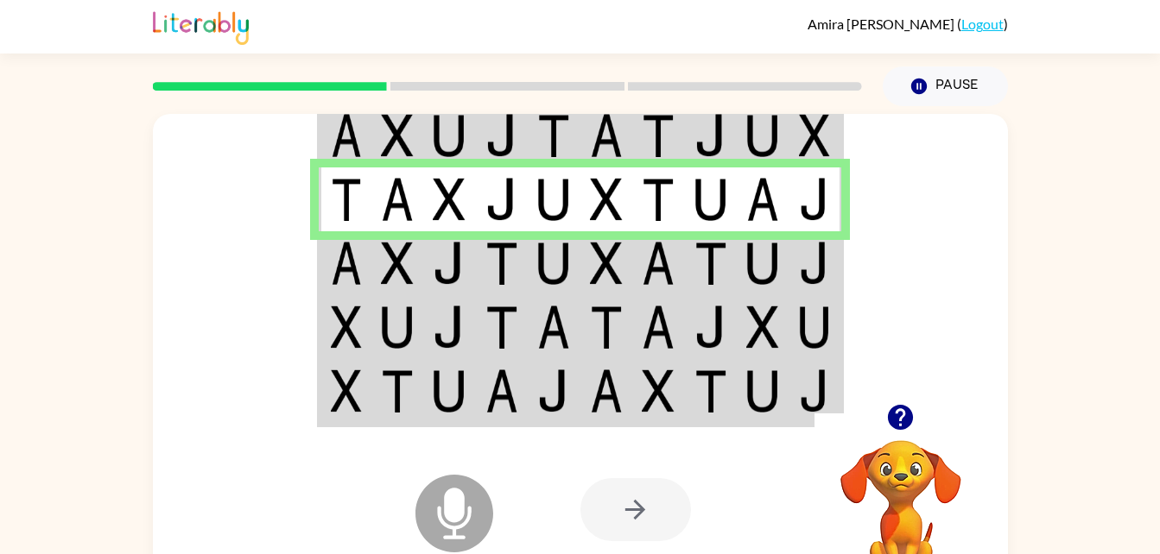
click at [797, 275] on td at bounding box center [815, 263] width 53 height 64
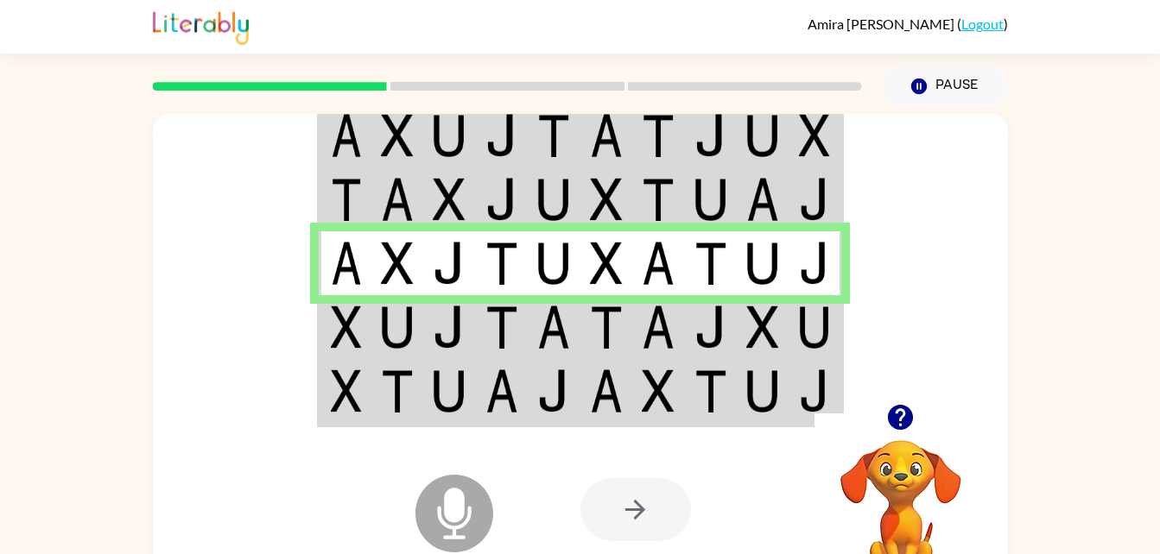
click at [799, 328] on img at bounding box center [814, 327] width 31 height 43
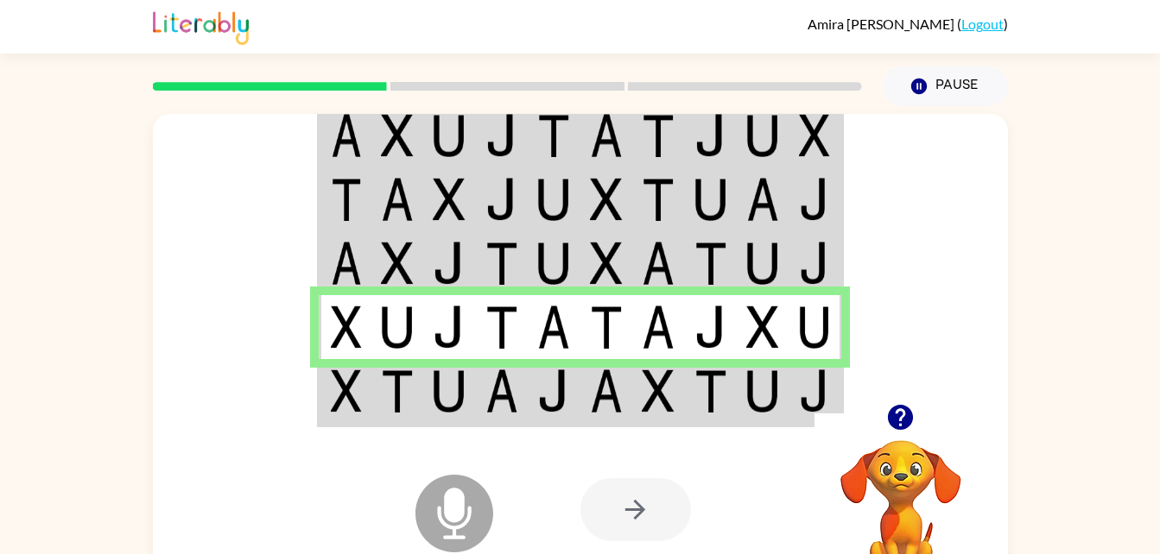
click at [636, 379] on td at bounding box center [658, 392] width 53 height 66
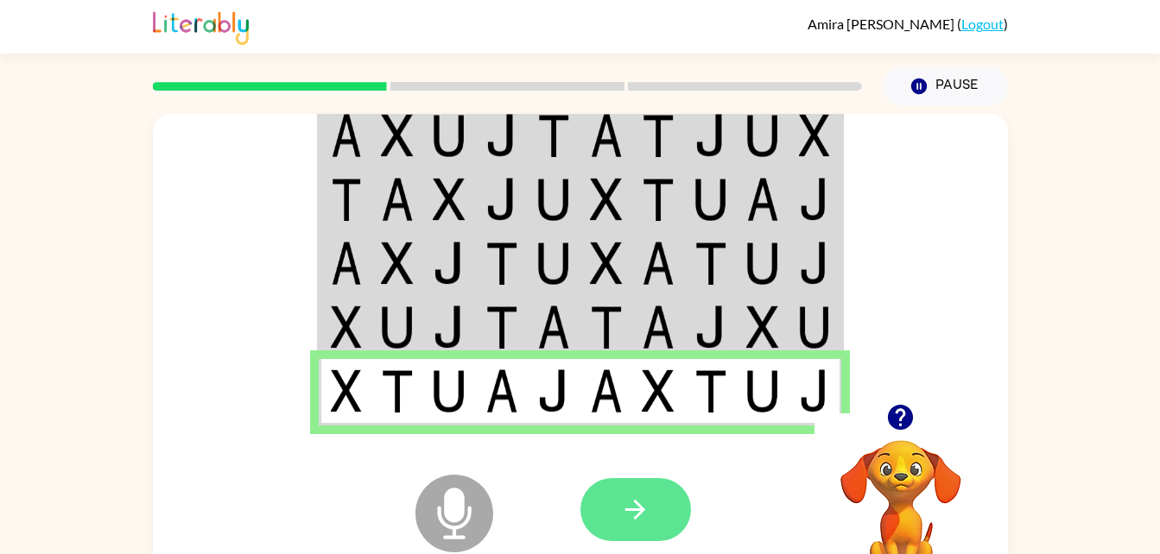
click at [665, 502] on button "button" at bounding box center [635, 509] width 111 height 63
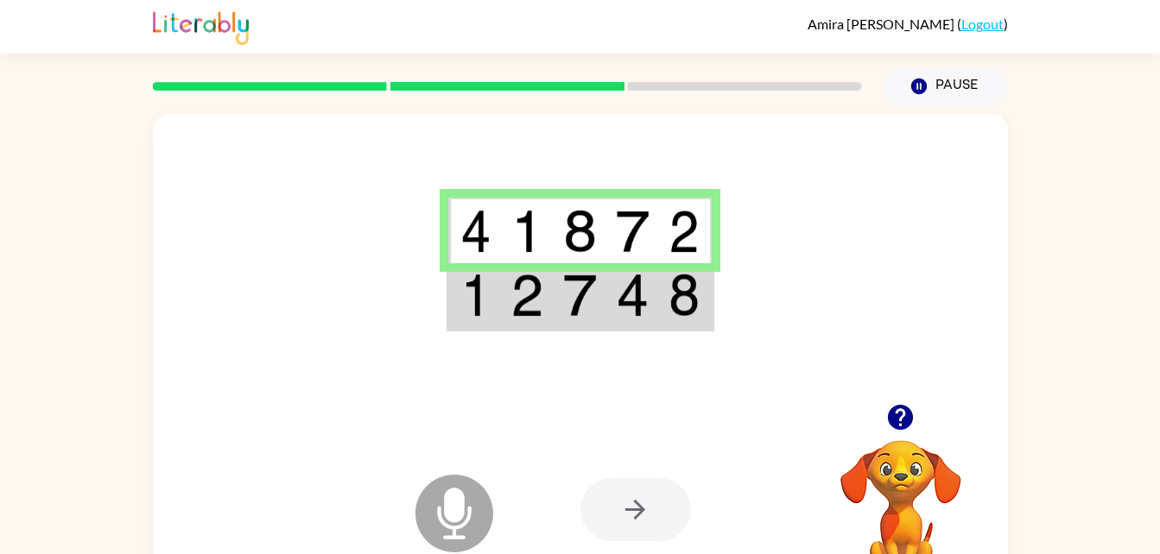
click at [709, 282] on td at bounding box center [685, 296] width 53 height 66
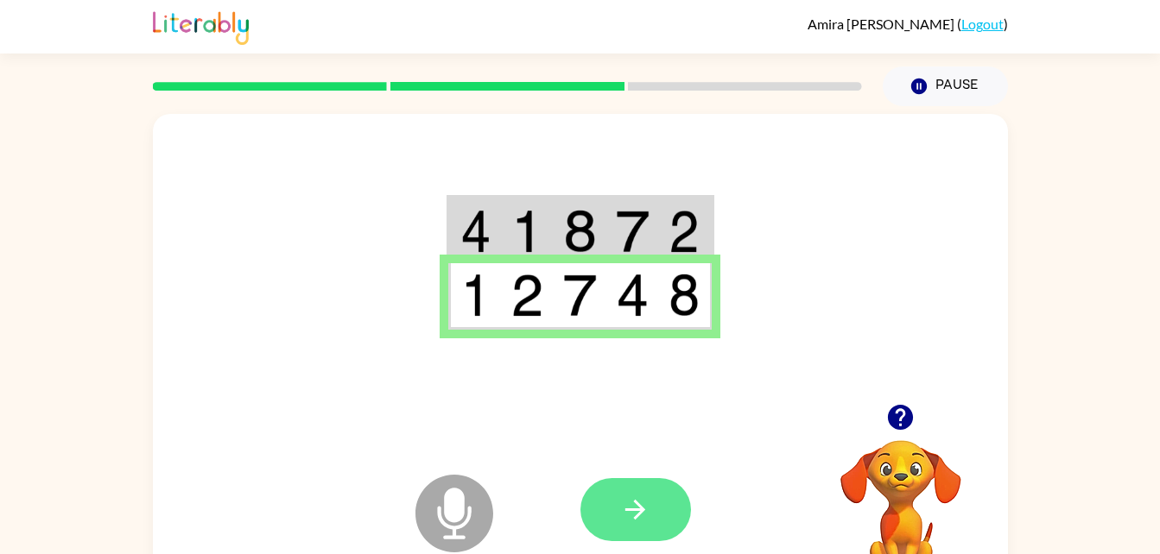
click at [646, 510] on icon "button" at bounding box center [635, 510] width 30 height 30
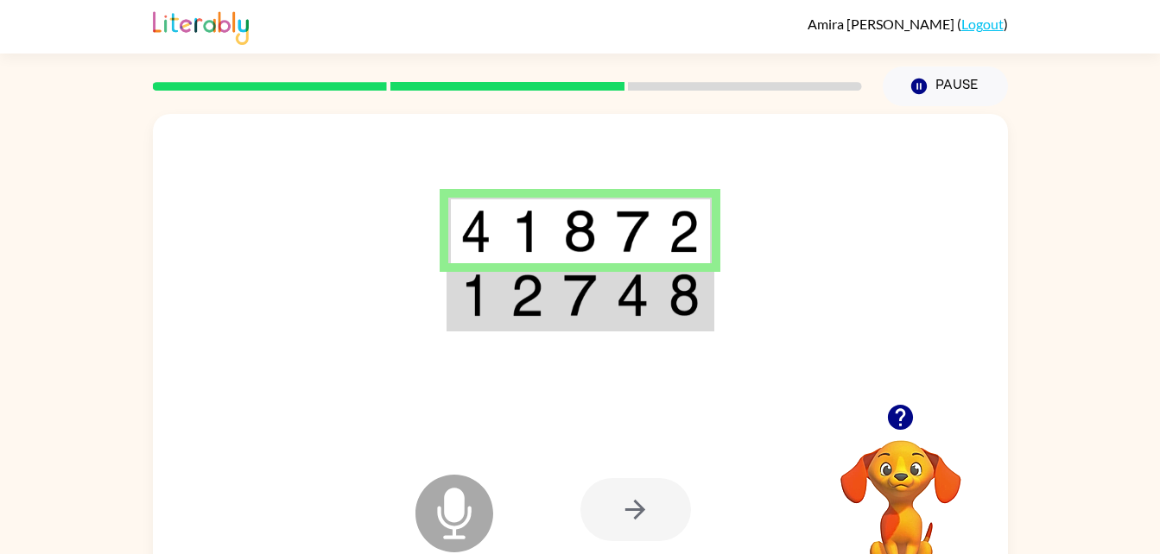
click at [667, 312] on td at bounding box center [685, 296] width 53 height 66
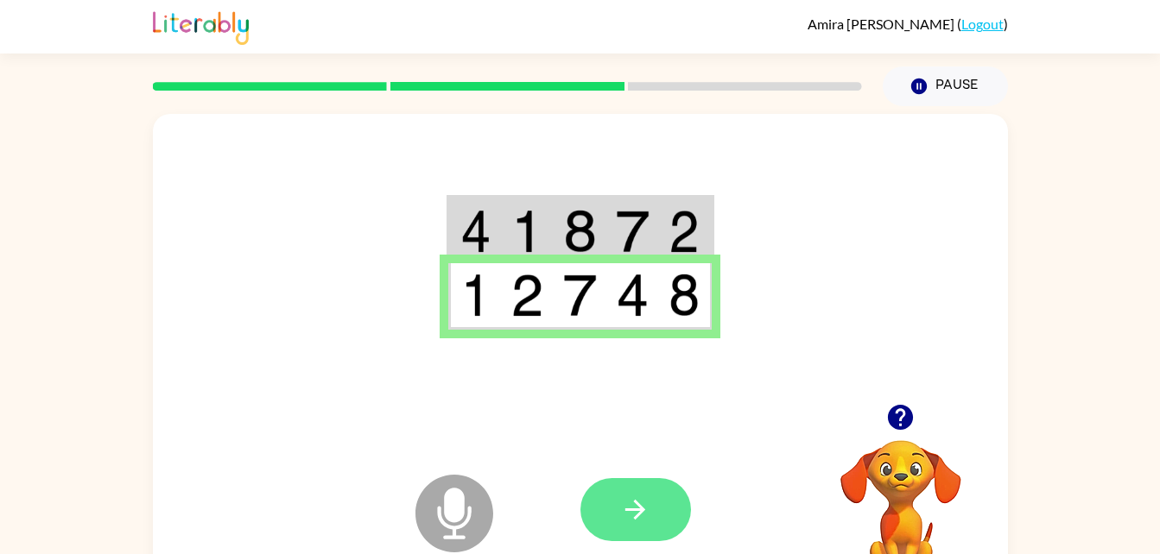
click at [656, 520] on button "button" at bounding box center [635, 509] width 111 height 63
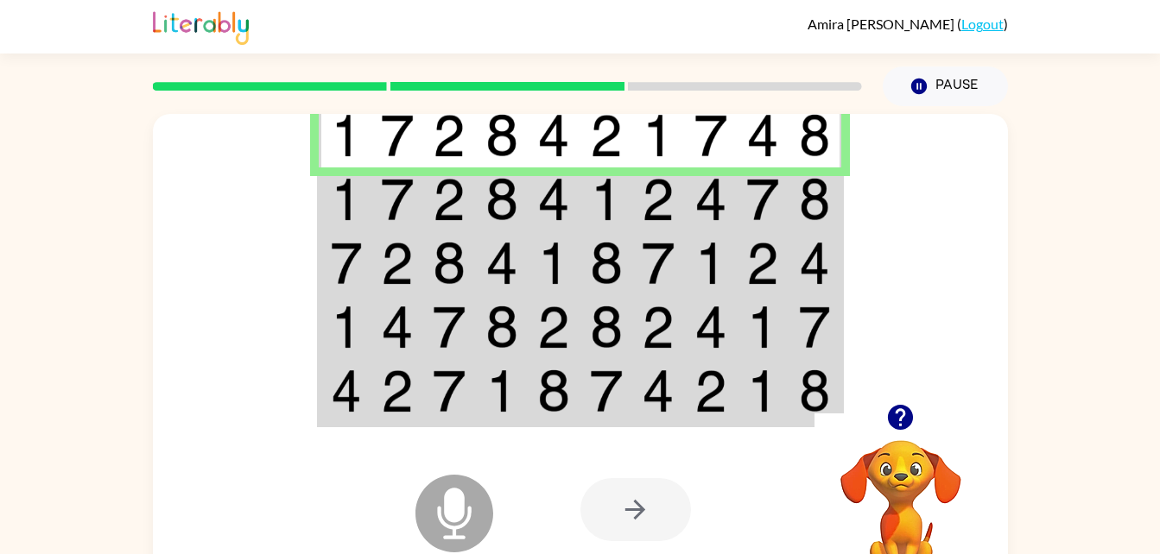
click at [821, 177] on td at bounding box center [815, 200] width 53 height 64
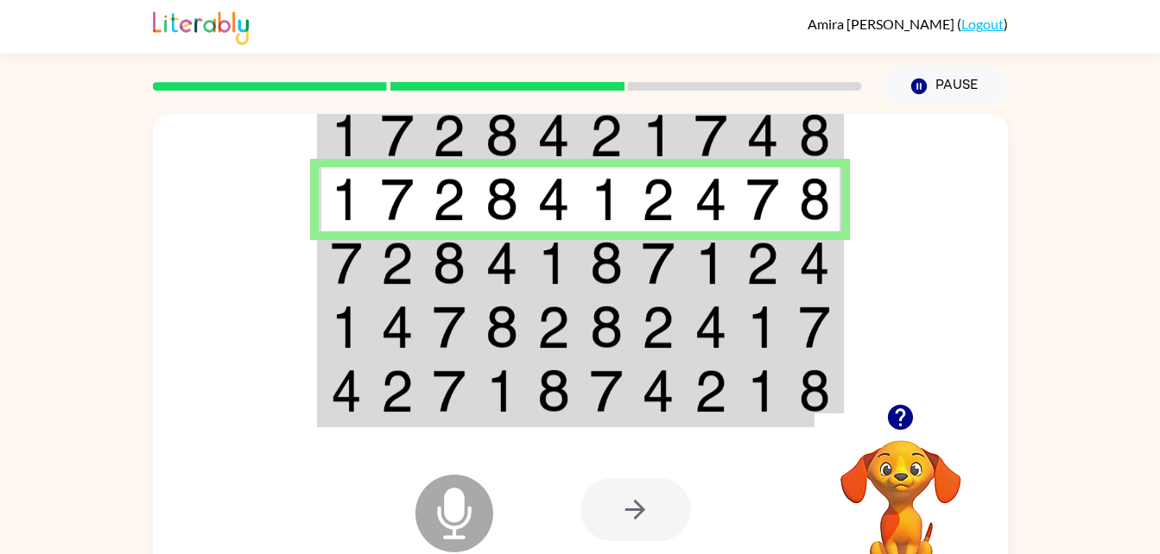
click at [751, 252] on img at bounding box center [762, 263] width 33 height 43
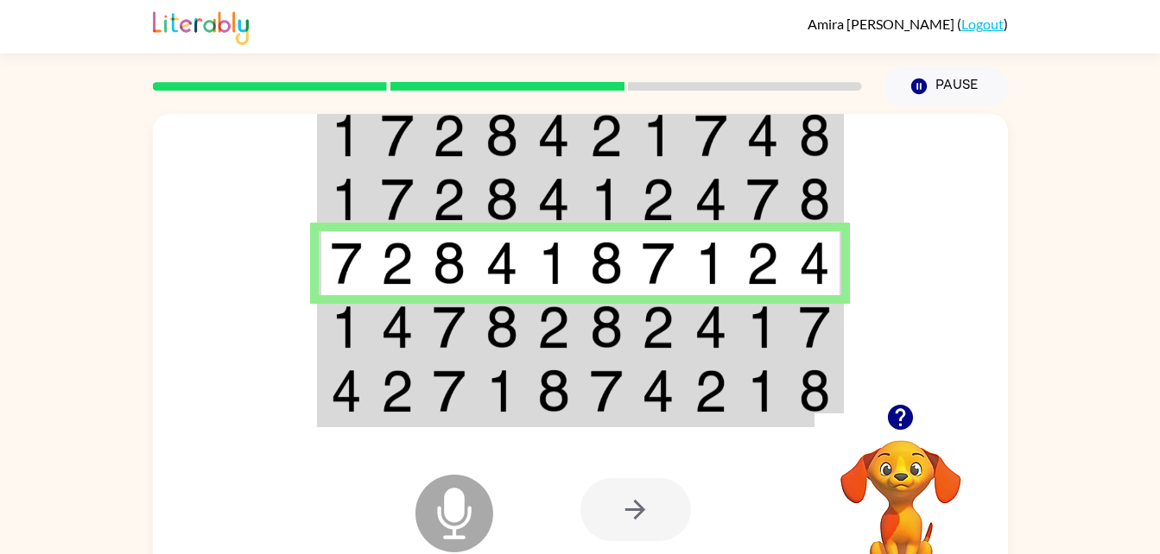
click at [795, 332] on td at bounding box center [815, 327] width 53 height 64
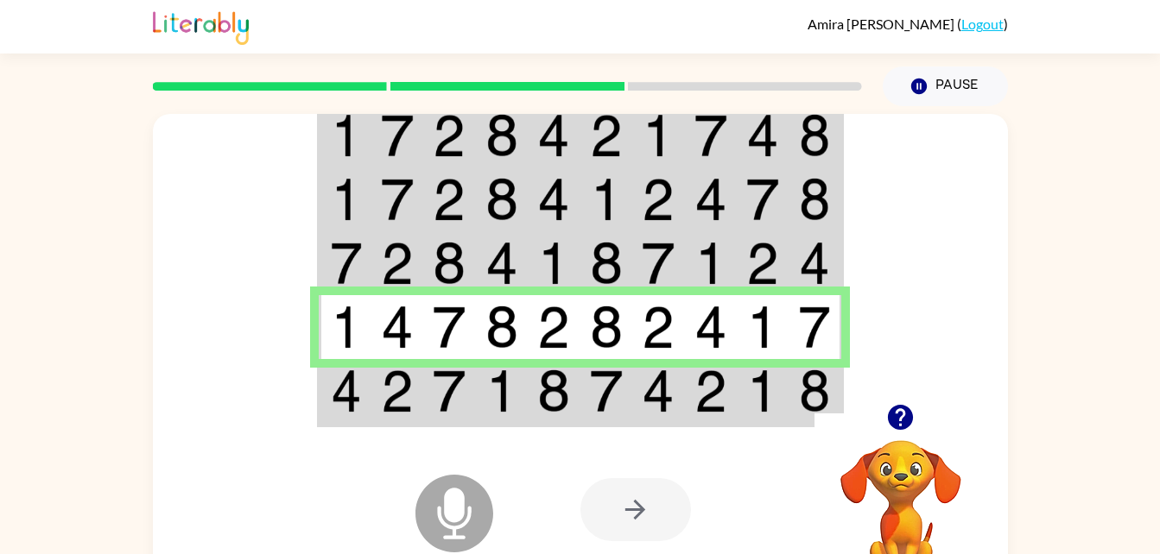
click at [758, 392] on img at bounding box center [762, 391] width 33 height 43
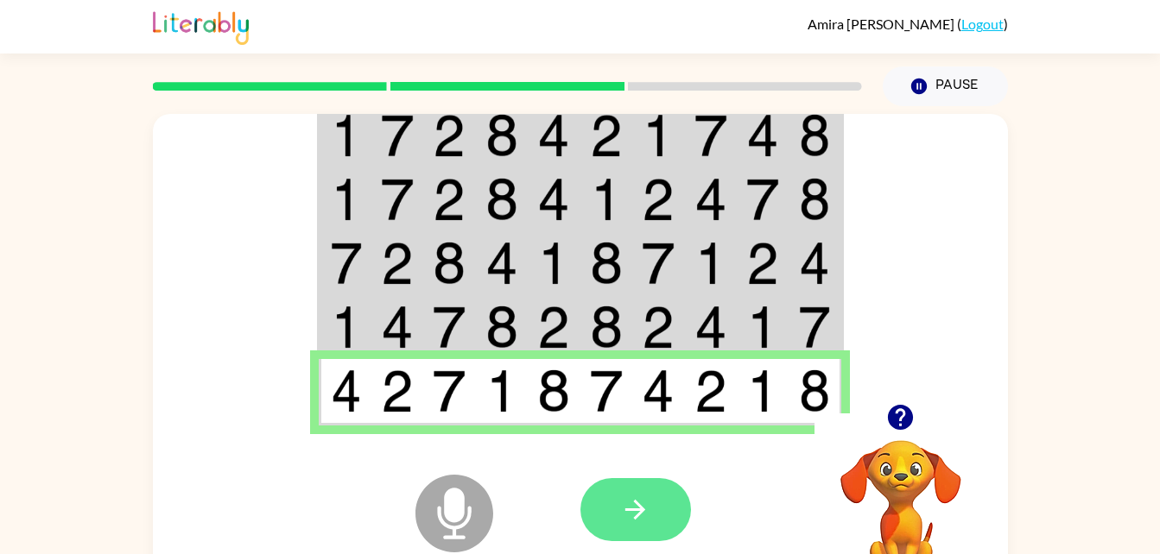
click at [647, 491] on button "button" at bounding box center [635, 509] width 111 height 63
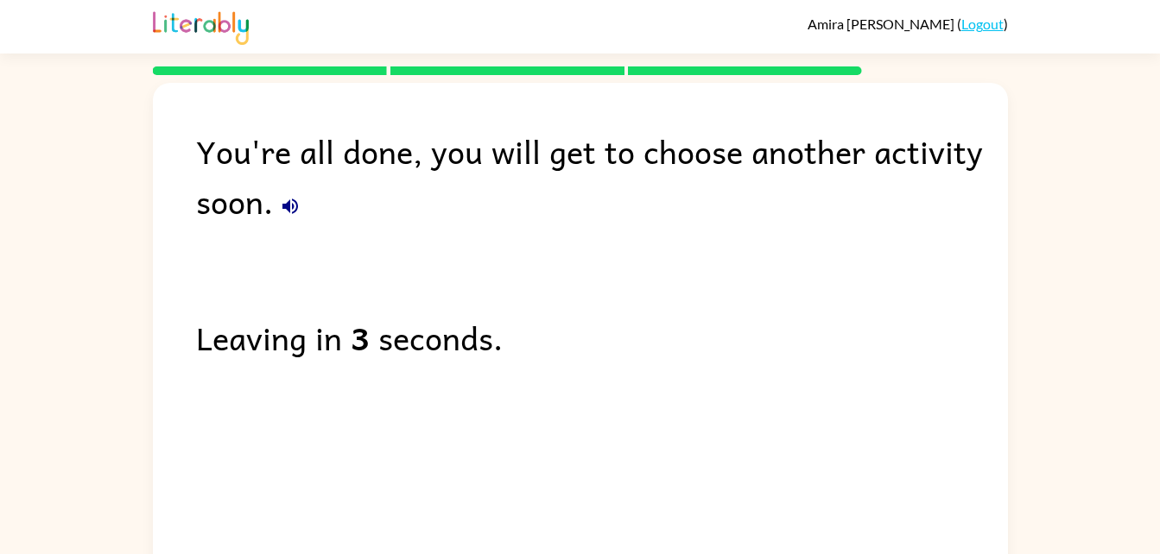
click at [281, 202] on icon "button" at bounding box center [290, 206] width 21 height 21
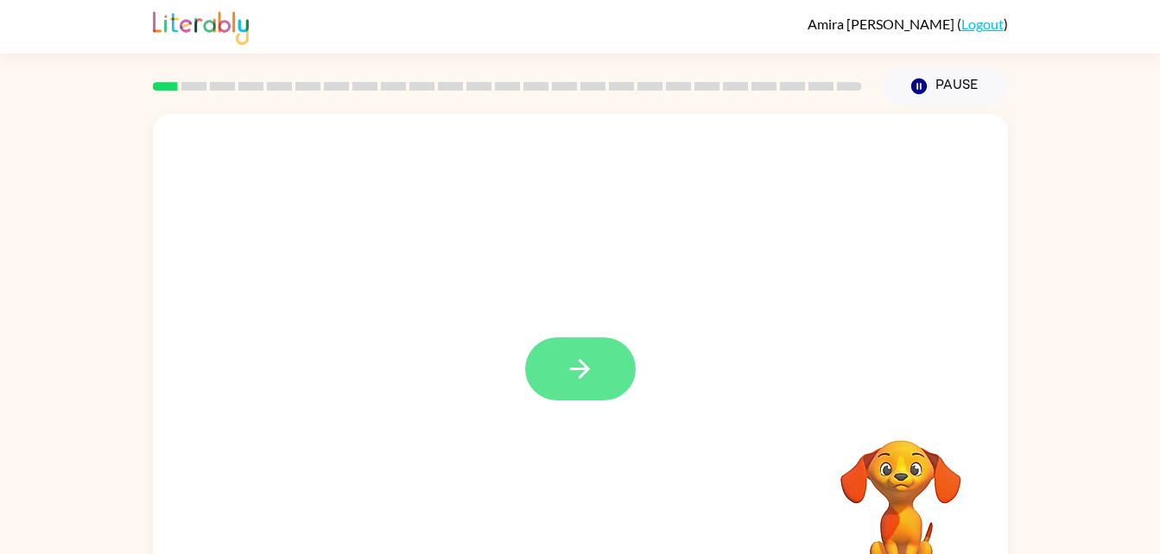
click at [591, 397] on button "button" at bounding box center [580, 369] width 111 height 63
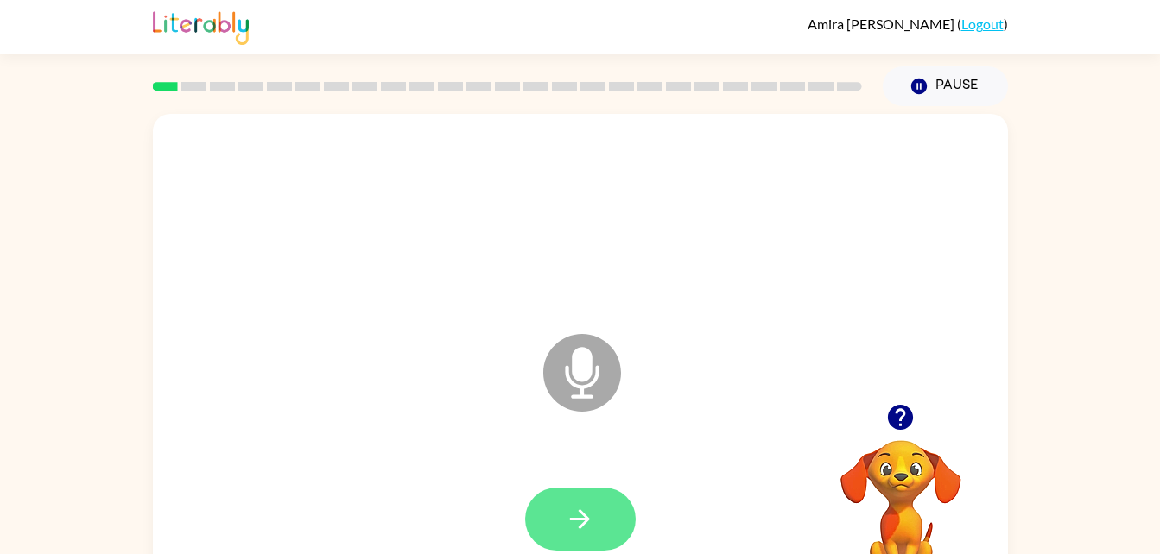
click at [593, 514] on icon "button" at bounding box center [580, 519] width 30 height 30
click at [613, 508] on button "button" at bounding box center [580, 519] width 111 height 63
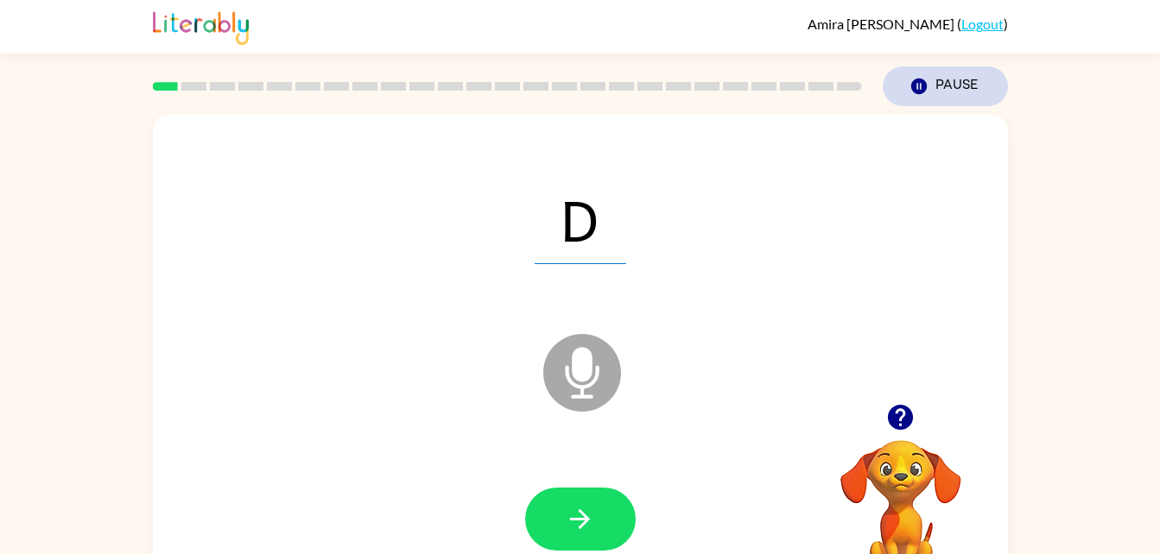
click at [950, 82] on button "Pause Pause" at bounding box center [945, 86] width 125 height 40
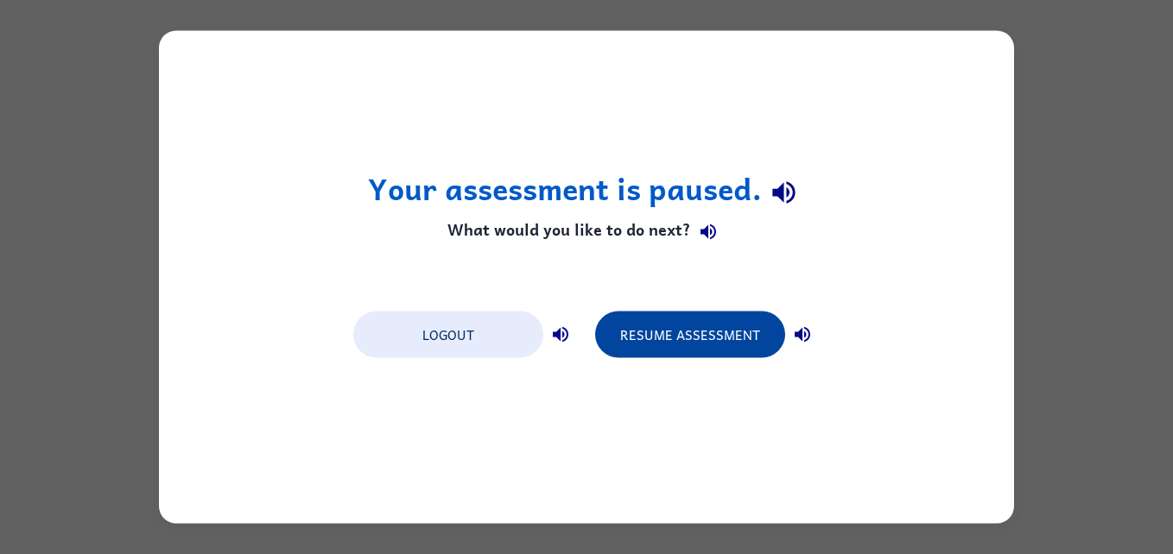
click at [696, 345] on button "Resume Assessment" at bounding box center [690, 335] width 190 height 47
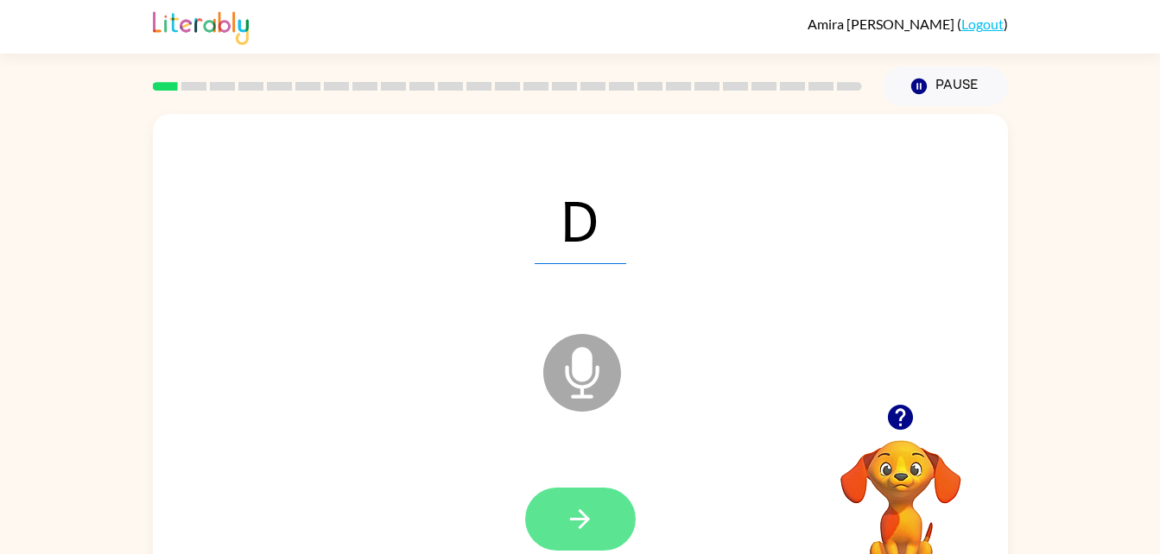
click at [599, 512] on button "button" at bounding box center [580, 519] width 111 height 63
click at [626, 517] on button "button" at bounding box center [580, 519] width 111 height 63
click at [605, 523] on button "button" at bounding box center [580, 519] width 111 height 63
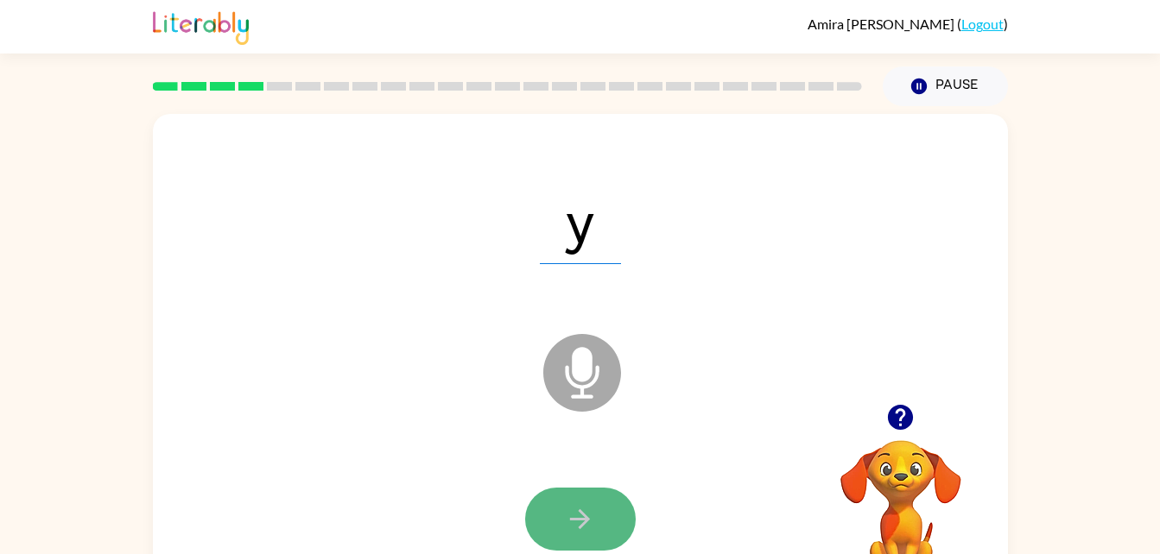
click at [568, 523] on icon "button" at bounding box center [580, 519] width 30 height 30
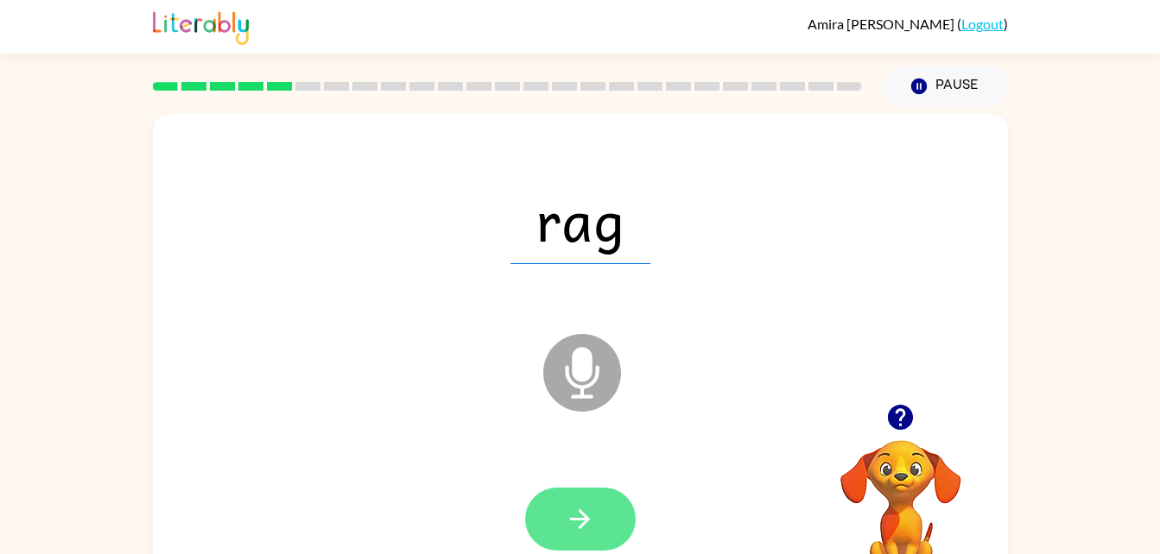
click at [601, 510] on button "button" at bounding box center [580, 519] width 111 height 63
click at [606, 524] on button "button" at bounding box center [580, 519] width 111 height 63
click at [601, 506] on button "button" at bounding box center [580, 519] width 111 height 63
click at [584, 549] on button "button" at bounding box center [580, 519] width 111 height 63
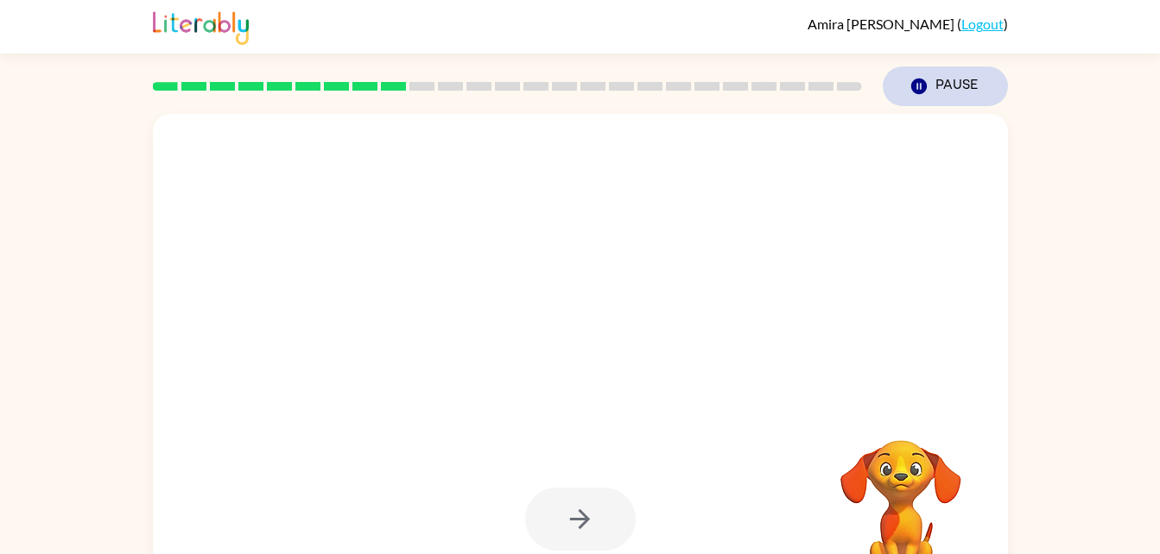
click at [964, 92] on button "Pause Pause" at bounding box center [945, 86] width 125 height 40
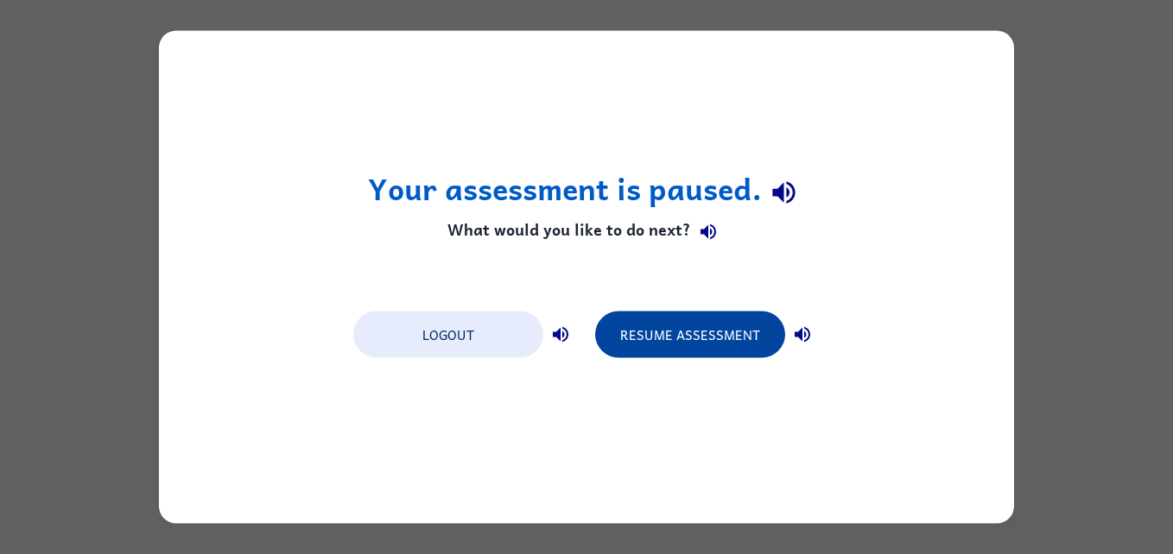
click at [766, 339] on button "Resume Assessment" at bounding box center [690, 335] width 190 height 47
